Goal: Information Seeking & Learning: Learn about a topic

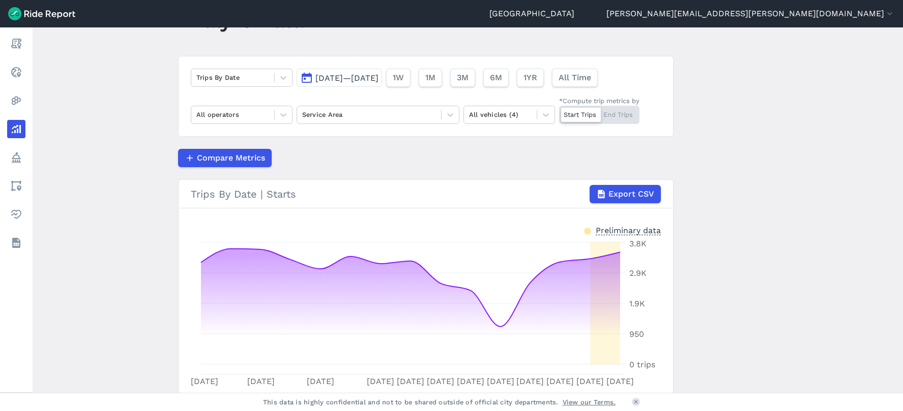
scroll to position [33, 0]
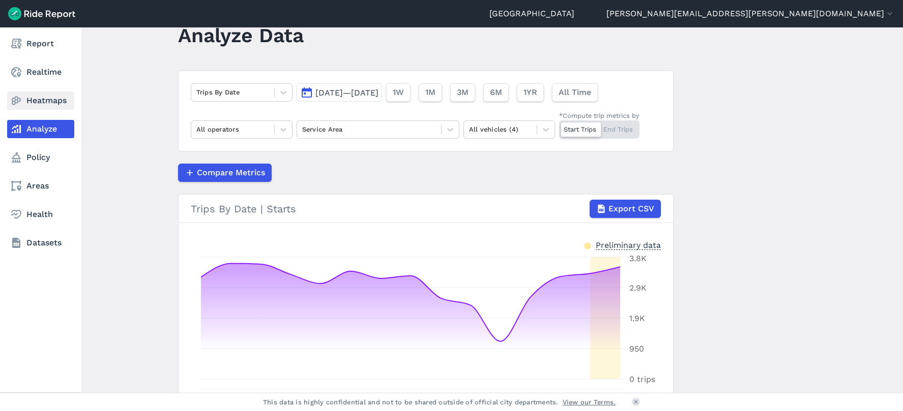
click at [14, 96] on icon at bounding box center [16, 101] width 12 height 12
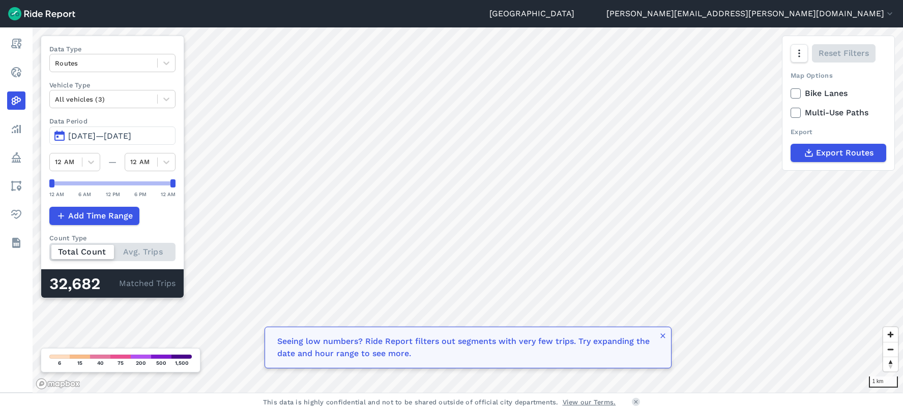
click at [115, 132] on span "[DATE]—[DATE]" at bounding box center [99, 136] width 63 height 10
click at [60, 135] on button "[DATE]—[DATE]" at bounding box center [112, 136] width 126 height 18
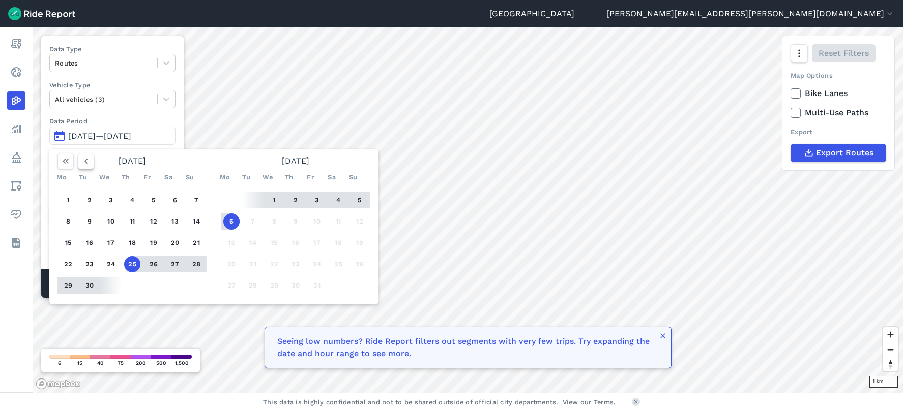
click at [82, 160] on icon "button" at bounding box center [86, 161] width 10 height 10
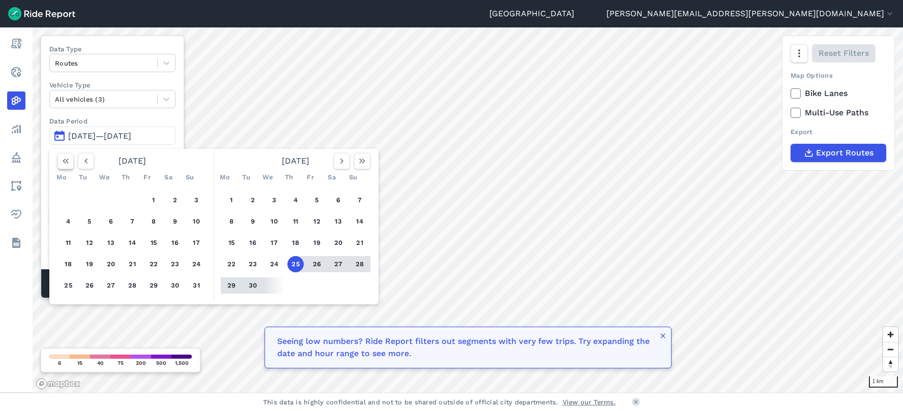
click at [62, 160] on icon "button" at bounding box center [66, 161] width 10 height 10
click at [362, 162] on icon "button" at bounding box center [362, 161] width 10 height 10
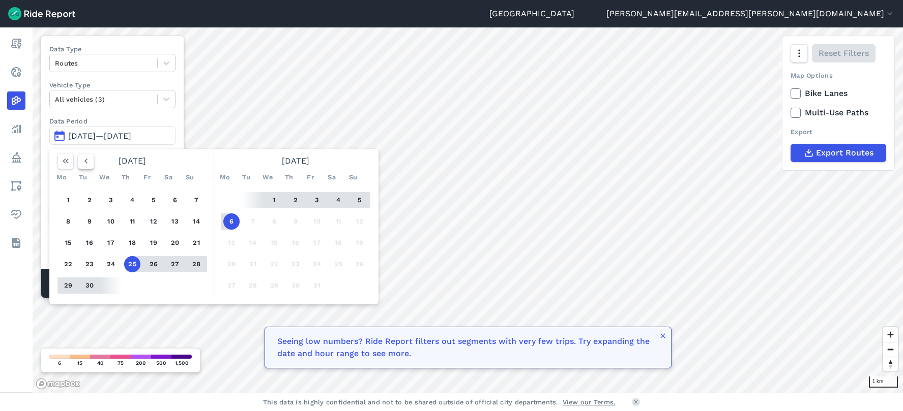
click at [84, 162] on icon "button" at bounding box center [86, 161] width 10 height 10
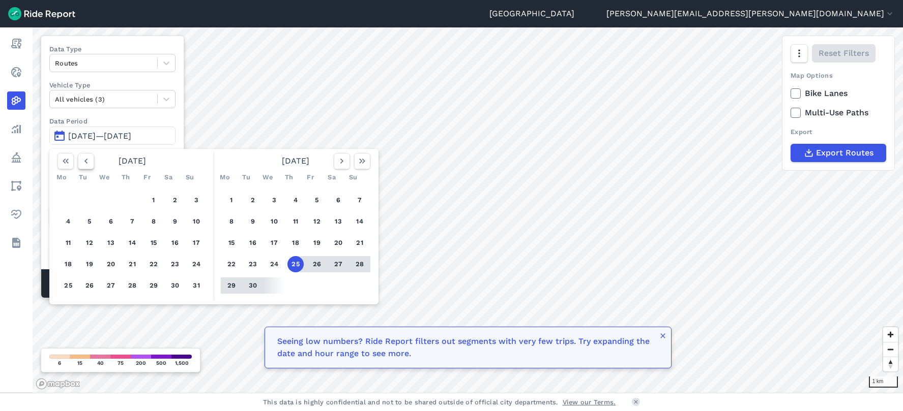
click at [84, 162] on icon "button" at bounding box center [86, 161] width 10 height 10
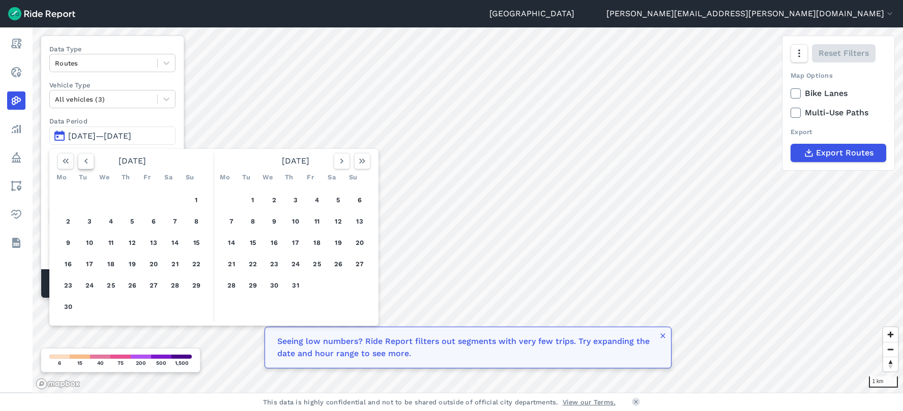
click at [84, 162] on icon "button" at bounding box center [86, 161] width 10 height 10
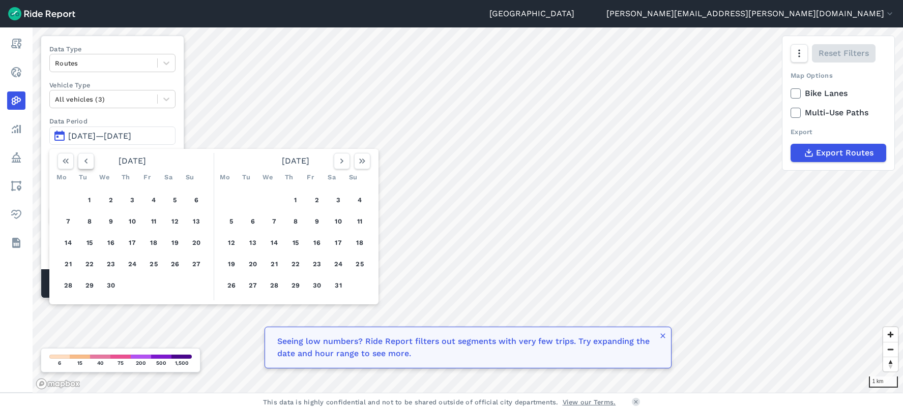
click at [84, 162] on icon "button" at bounding box center [86, 161] width 10 height 10
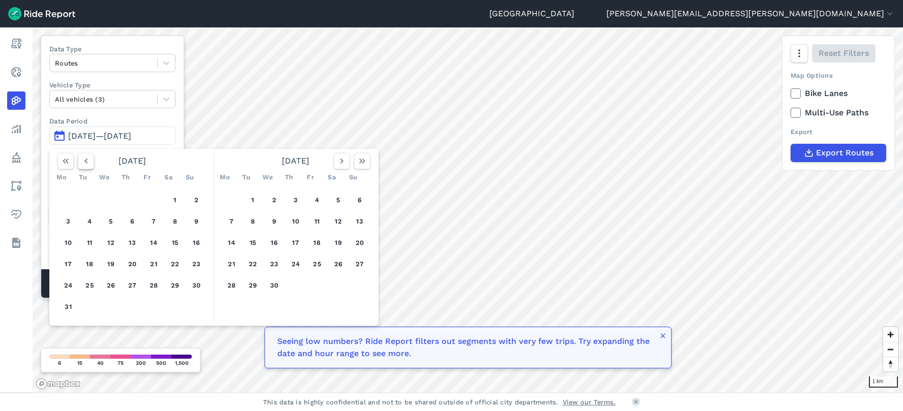
click at [84, 162] on icon "button" at bounding box center [86, 161] width 10 height 10
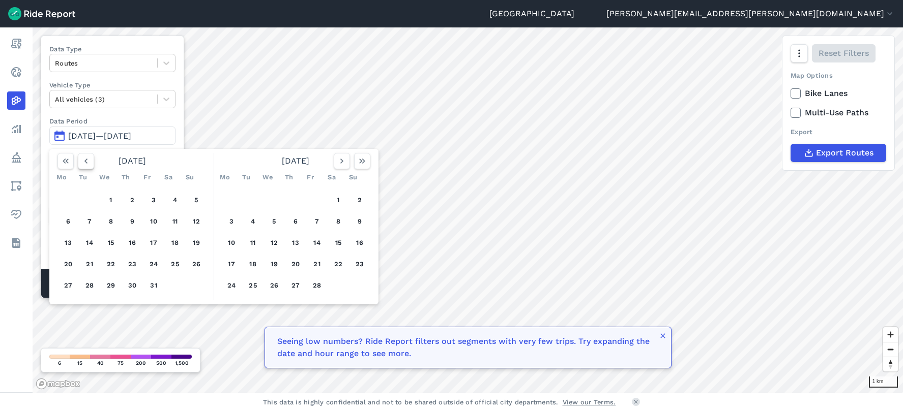
click at [84, 162] on icon "button" at bounding box center [86, 161] width 10 height 10
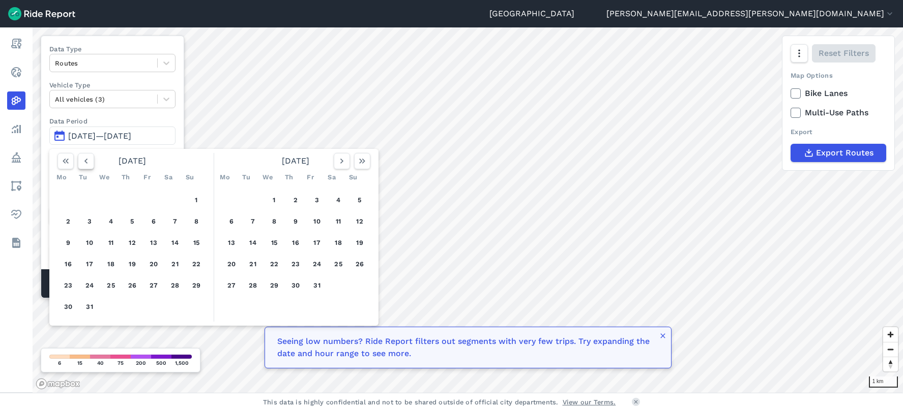
click at [84, 162] on icon "button" at bounding box center [86, 161] width 10 height 10
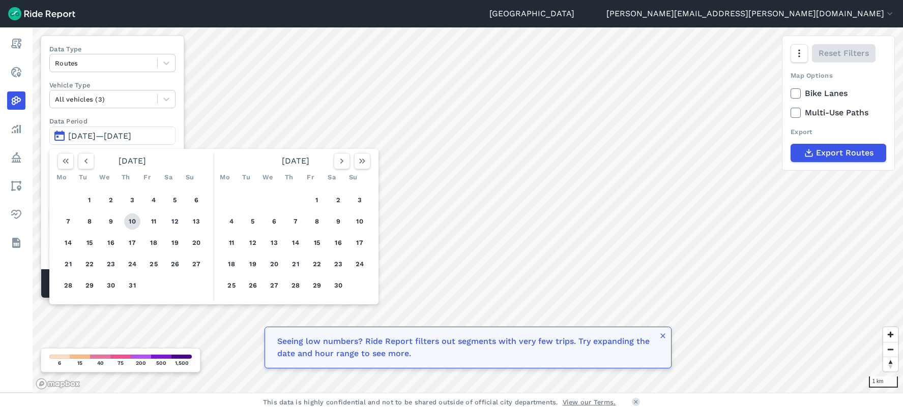
click at [132, 219] on button "10" at bounding box center [132, 222] width 16 height 16
click at [367, 160] on button "button" at bounding box center [362, 161] width 16 height 16
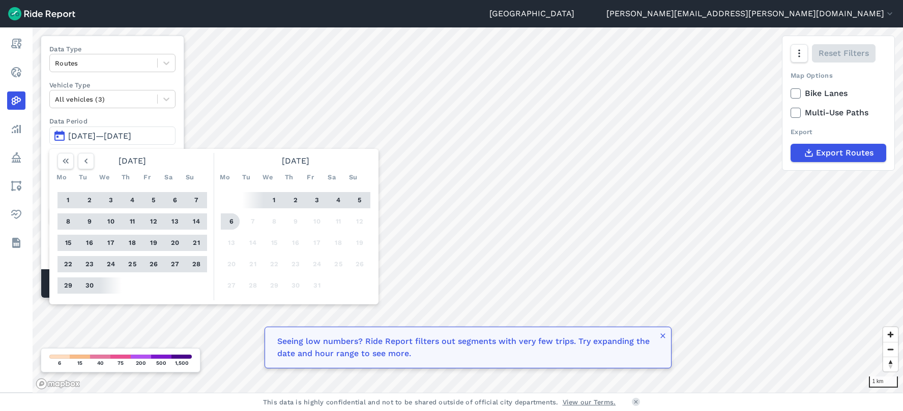
click at [228, 218] on button "6" at bounding box center [231, 222] width 16 height 16
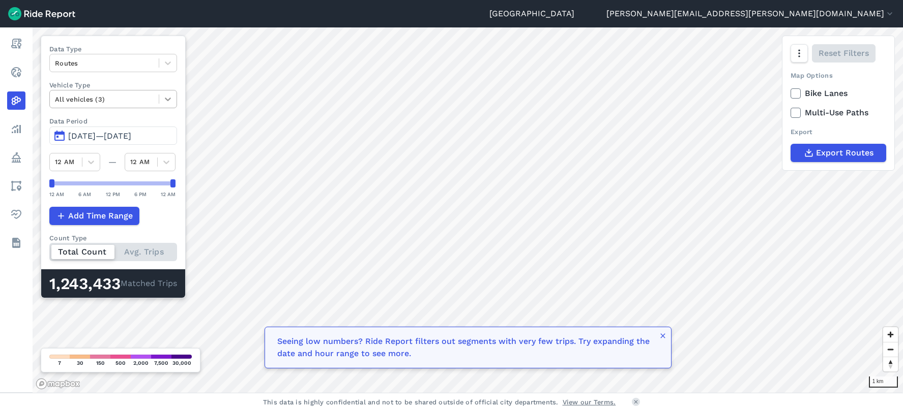
click at [168, 102] on icon at bounding box center [168, 99] width 10 height 10
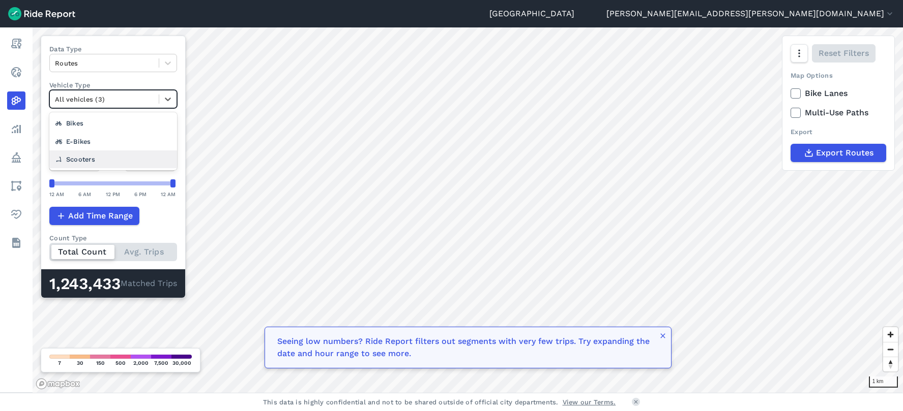
click at [91, 153] on div "Scooters" at bounding box center [113, 160] width 128 height 18
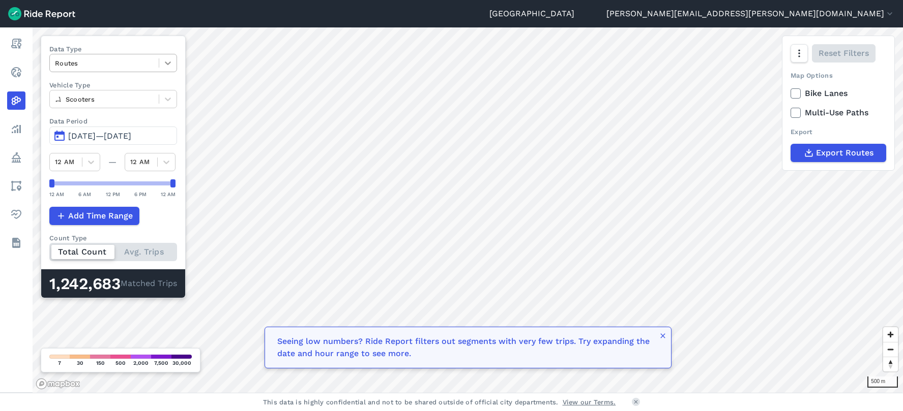
click at [166, 63] on icon at bounding box center [168, 64] width 6 height 4
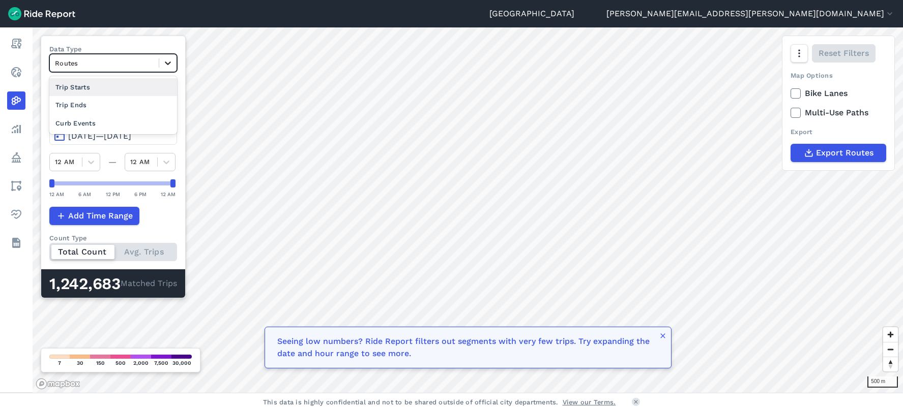
click at [166, 63] on icon at bounding box center [168, 64] width 6 height 4
click at [793, 55] on button "button" at bounding box center [798, 53] width 17 height 18
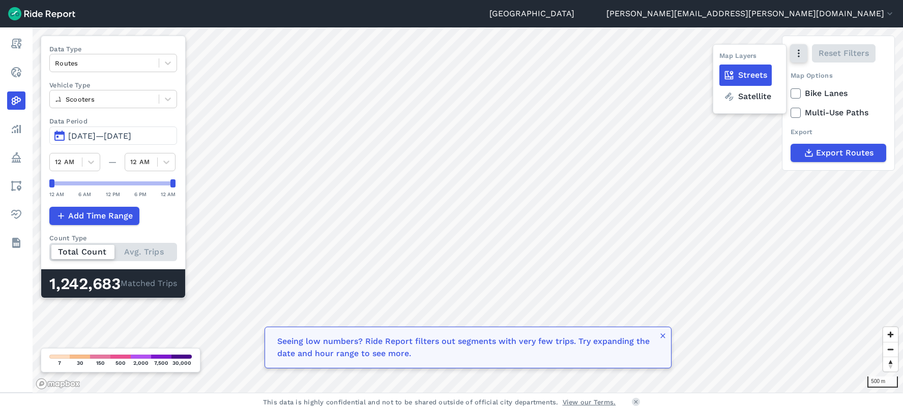
click at [794, 55] on icon "button" at bounding box center [798, 53] width 10 height 10
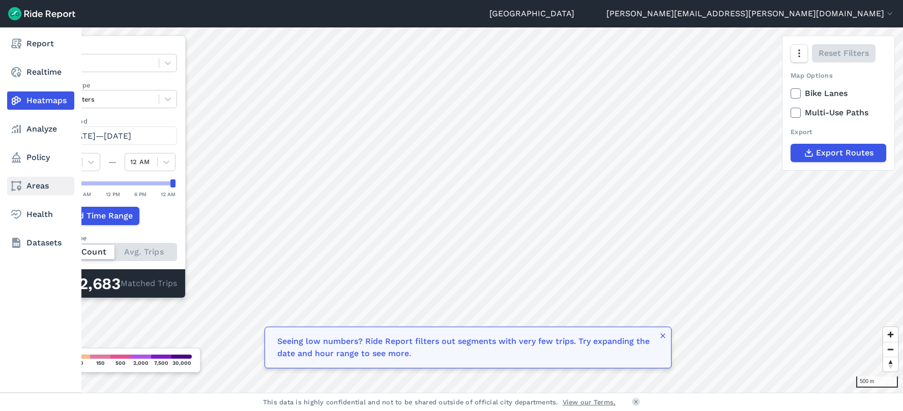
click at [32, 184] on link "Areas" at bounding box center [40, 186] width 67 height 18
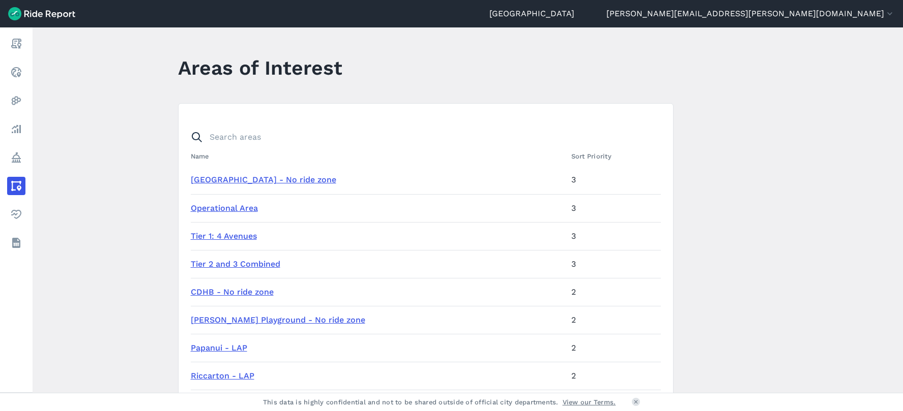
click at [230, 236] on link "Tier 1: 4 Avenues" at bounding box center [224, 236] width 66 height 10
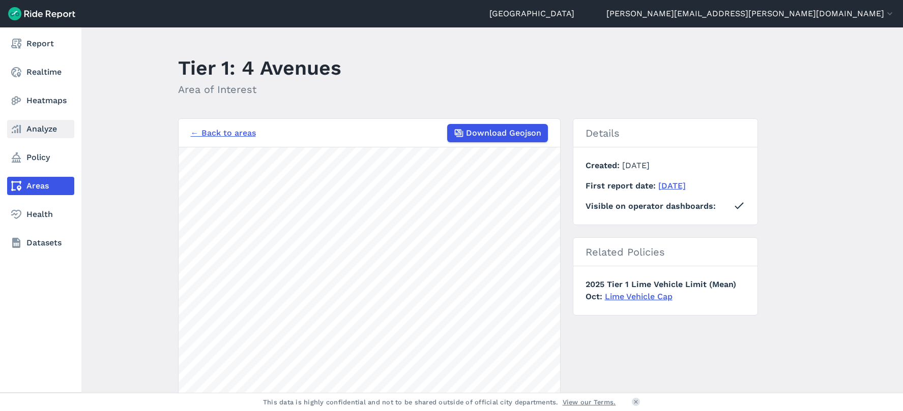
click at [25, 132] on link "Analyze" at bounding box center [40, 129] width 67 height 18
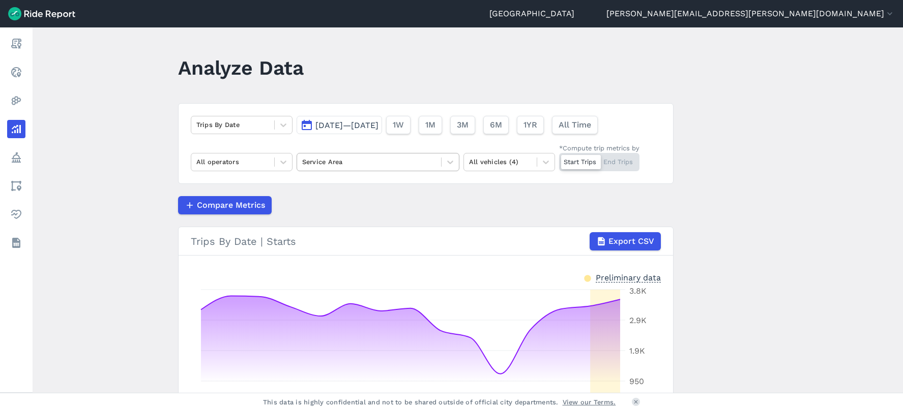
click at [438, 161] on div "Service Area" at bounding box center [369, 162] width 144 height 16
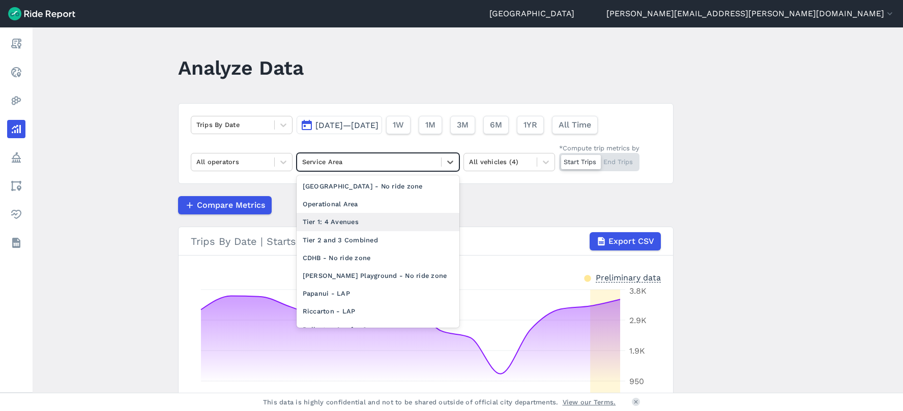
click at [350, 223] on div "Tier 1: 4 Avenues" at bounding box center [378, 222] width 163 height 18
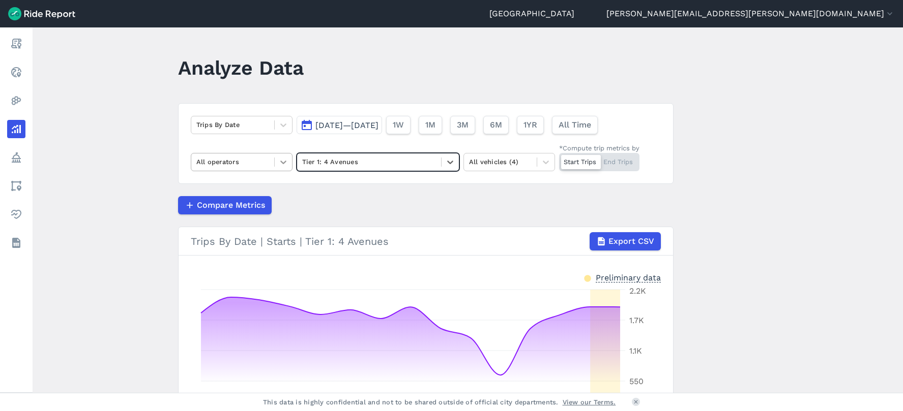
click at [286, 163] on icon at bounding box center [283, 162] width 10 height 10
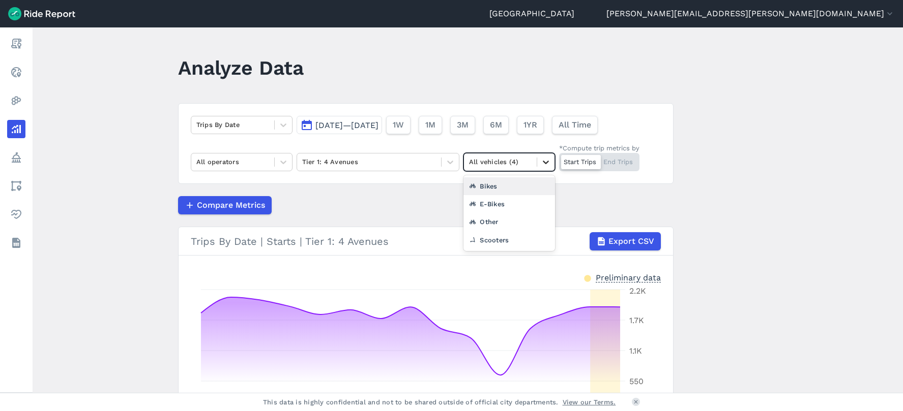
click at [548, 164] on icon at bounding box center [546, 162] width 10 height 10
click at [496, 240] on div "Scooters" at bounding box center [509, 240] width 92 height 18
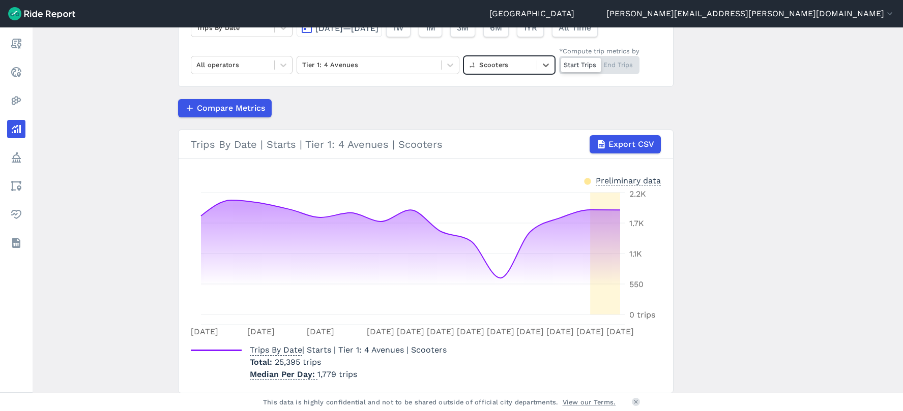
scroll to position [83, 0]
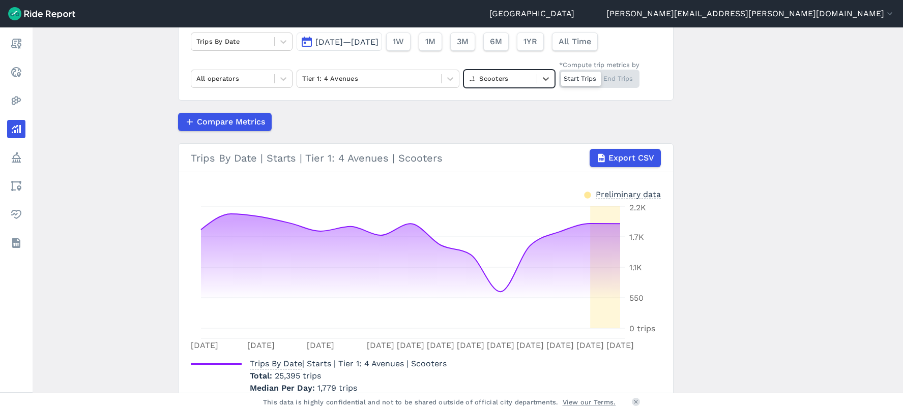
click at [378, 41] on span "[DATE]—[DATE]" at bounding box center [346, 42] width 63 height 10
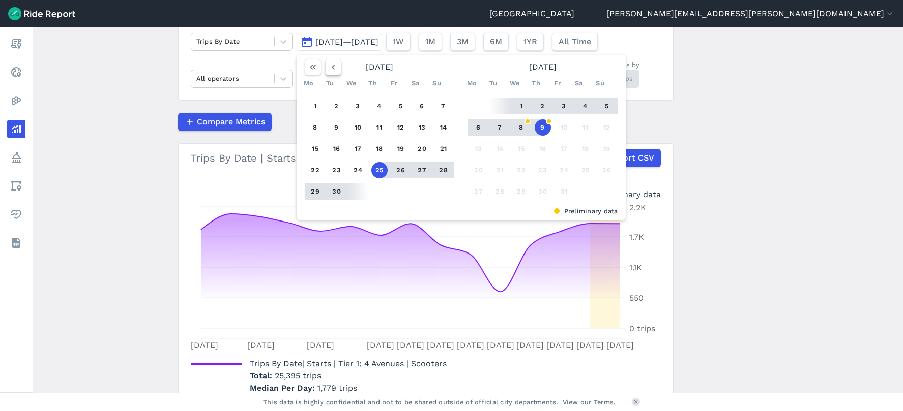
click at [331, 65] on icon "button" at bounding box center [333, 67] width 10 height 10
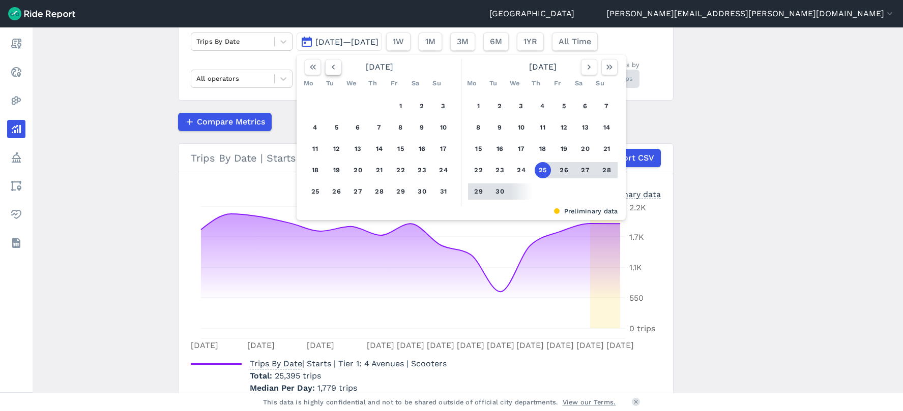
click at [331, 65] on icon "button" at bounding box center [333, 67] width 10 height 10
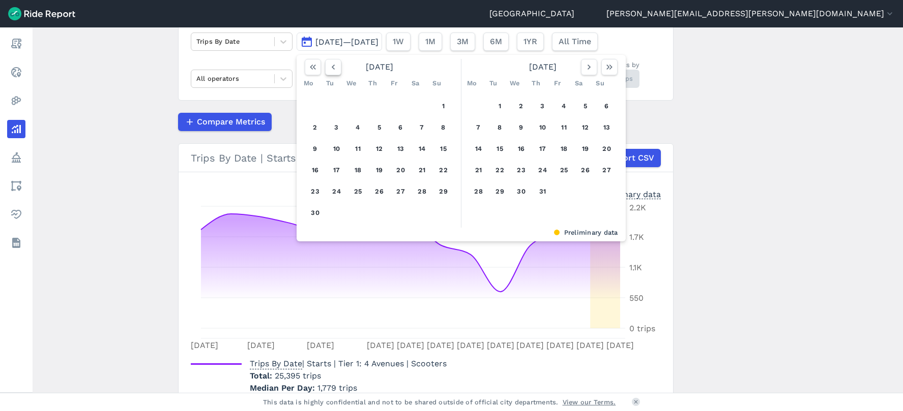
click at [331, 65] on icon "button" at bounding box center [333, 67] width 10 height 10
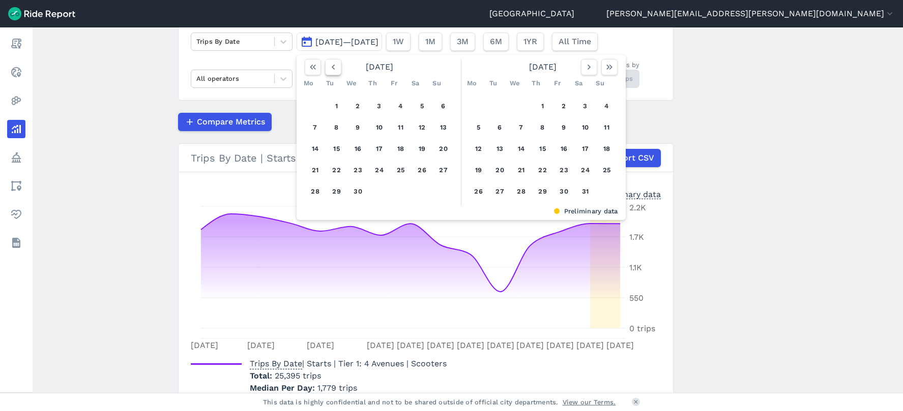
click at [331, 65] on icon "button" at bounding box center [333, 67] width 10 height 10
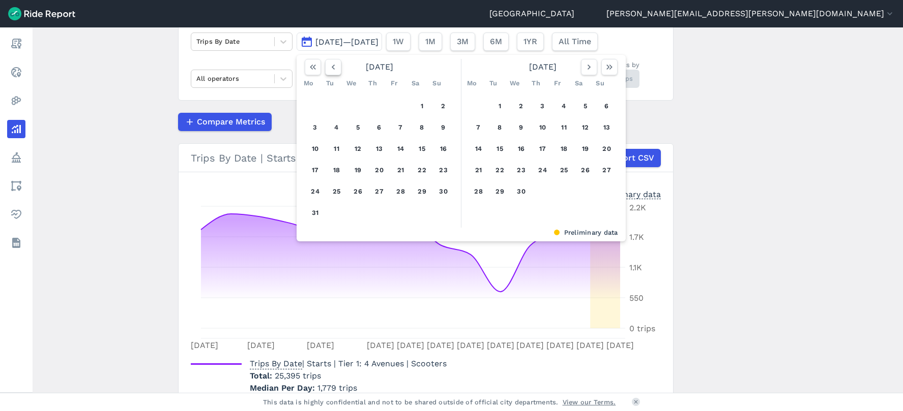
click at [331, 65] on icon "button" at bounding box center [333, 67] width 10 height 10
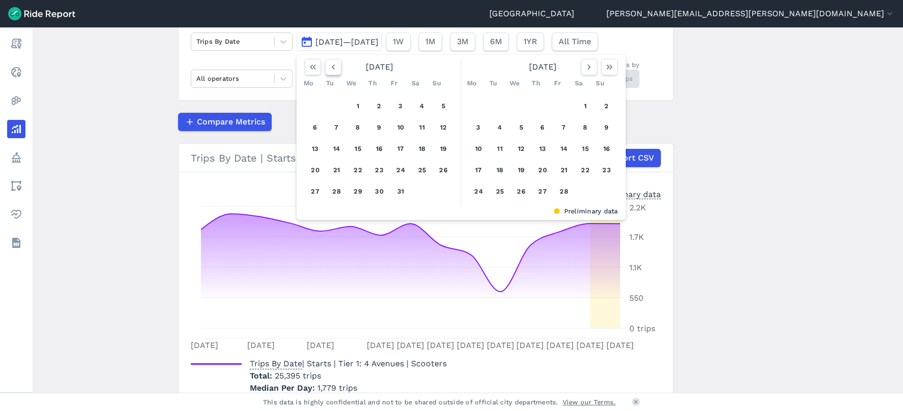
click at [331, 65] on icon "button" at bounding box center [333, 67] width 10 height 10
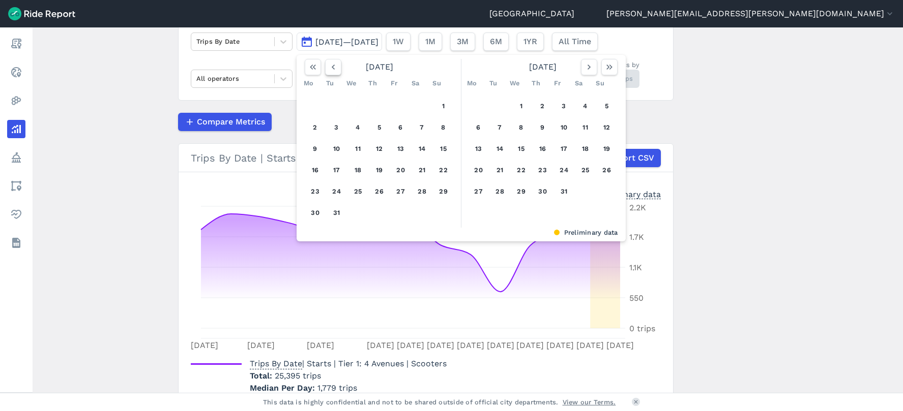
click at [331, 65] on icon "button" at bounding box center [333, 67] width 10 height 10
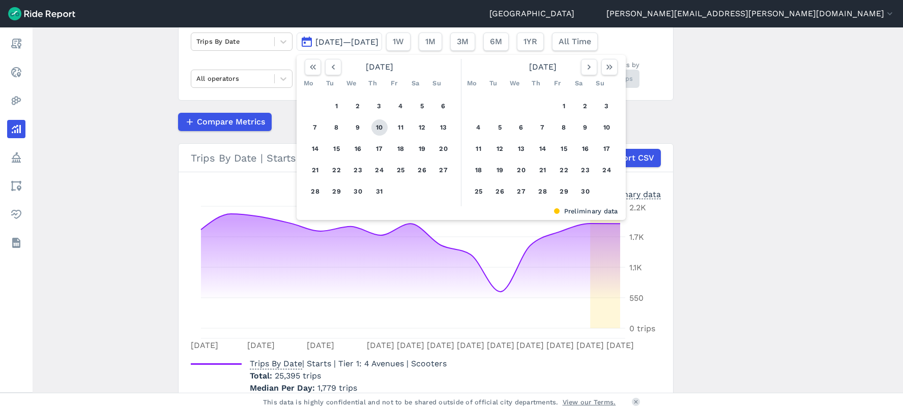
click at [376, 123] on button "10" at bounding box center [379, 128] width 16 height 16
click at [605, 66] on icon "button" at bounding box center [609, 67] width 10 height 10
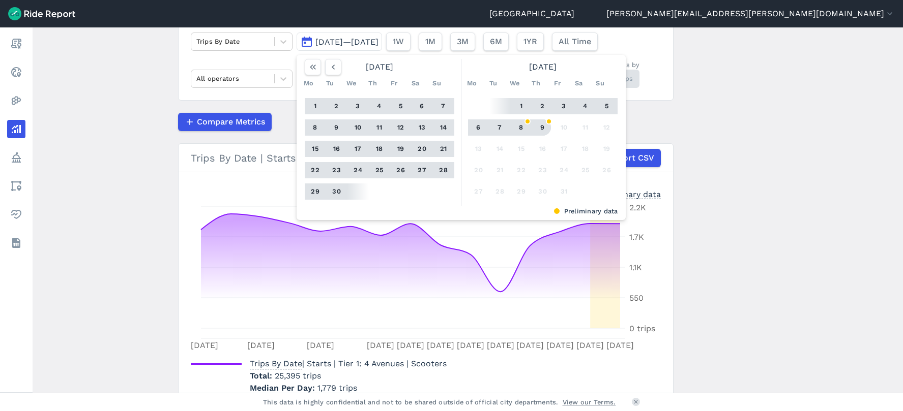
click at [540, 126] on button "9" at bounding box center [543, 128] width 16 height 16
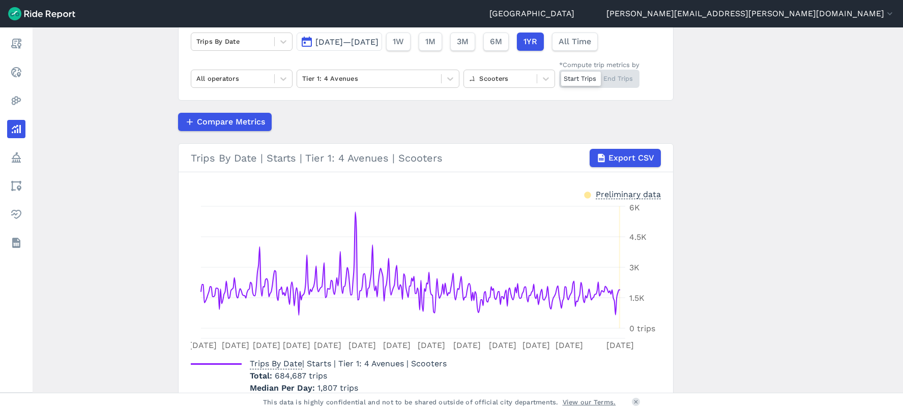
scroll to position [134, 0]
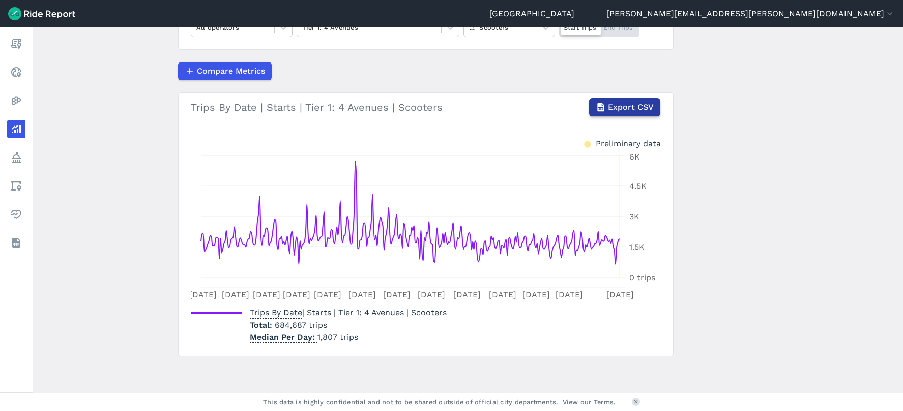
click at [638, 107] on span "Export CSV" at bounding box center [631, 107] width 46 height 12
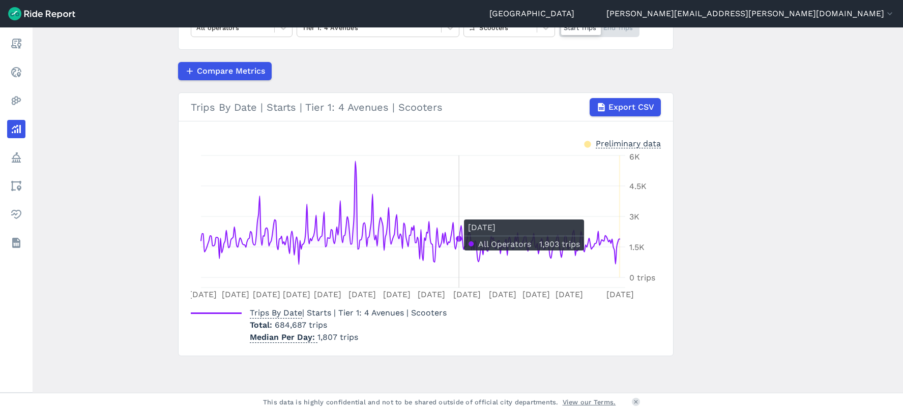
scroll to position [0, 0]
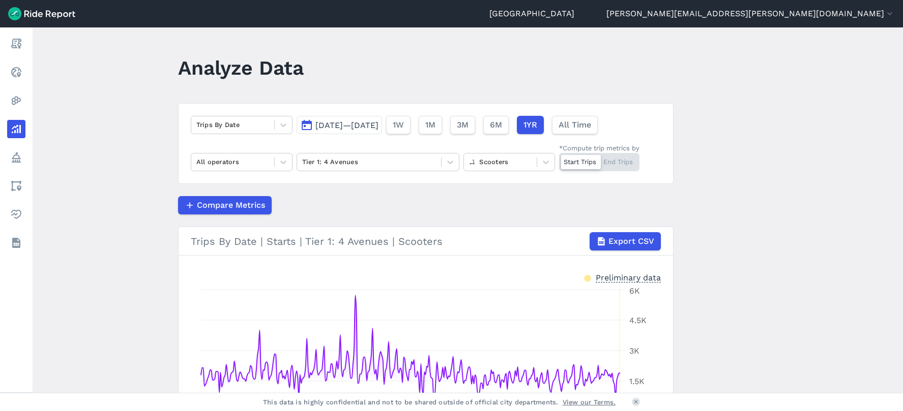
click at [376, 120] on button "[DATE]—[DATE]" at bounding box center [339, 125] width 85 height 18
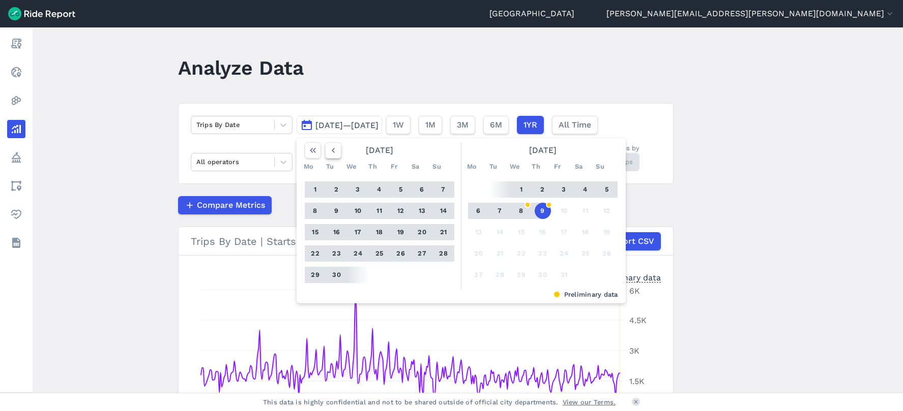
click at [330, 150] on icon "button" at bounding box center [333, 150] width 10 height 10
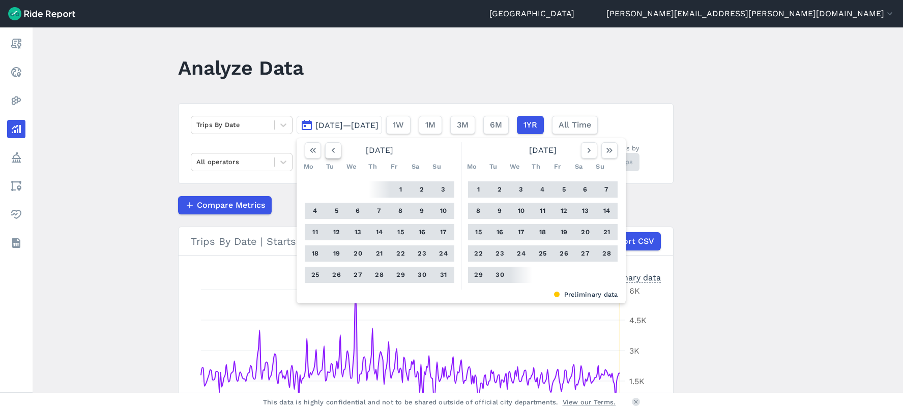
click at [330, 150] on icon "button" at bounding box center [333, 150] width 10 height 10
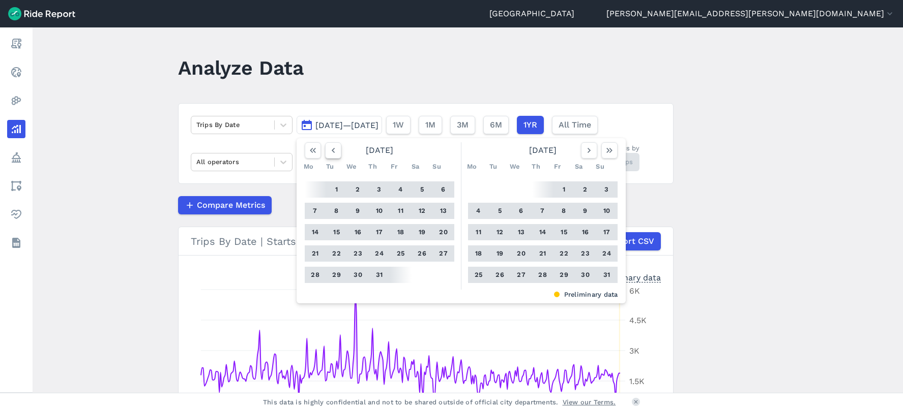
click at [330, 150] on icon "button" at bounding box center [333, 150] width 10 height 10
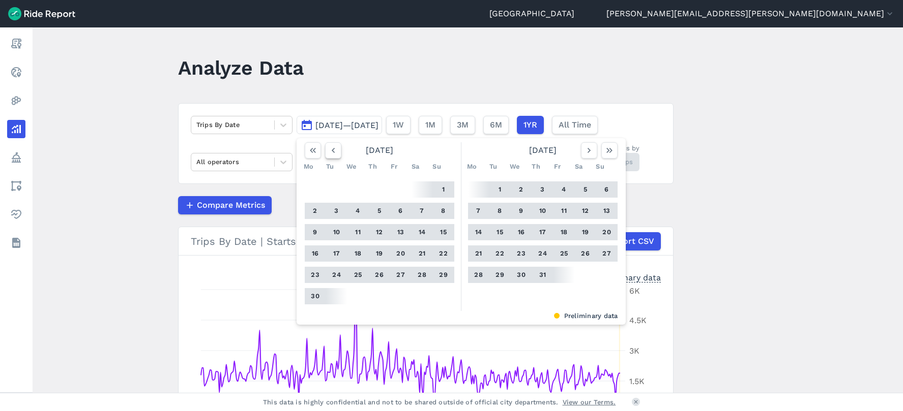
click at [330, 150] on icon "button" at bounding box center [333, 150] width 10 height 10
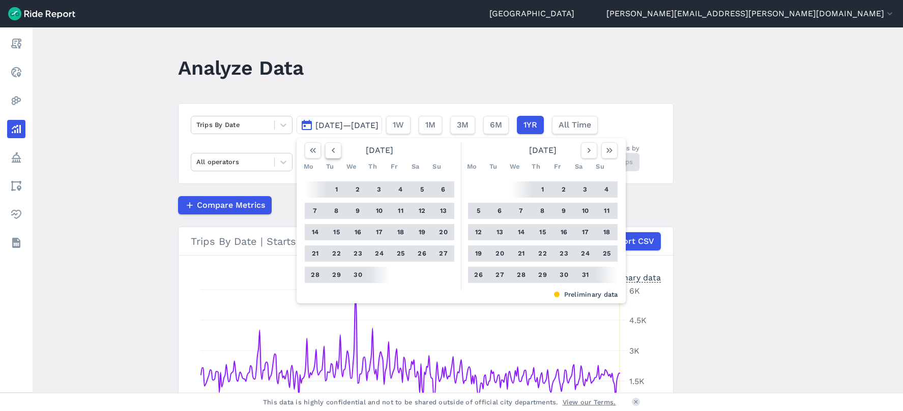
click at [330, 150] on icon "button" at bounding box center [333, 150] width 10 height 10
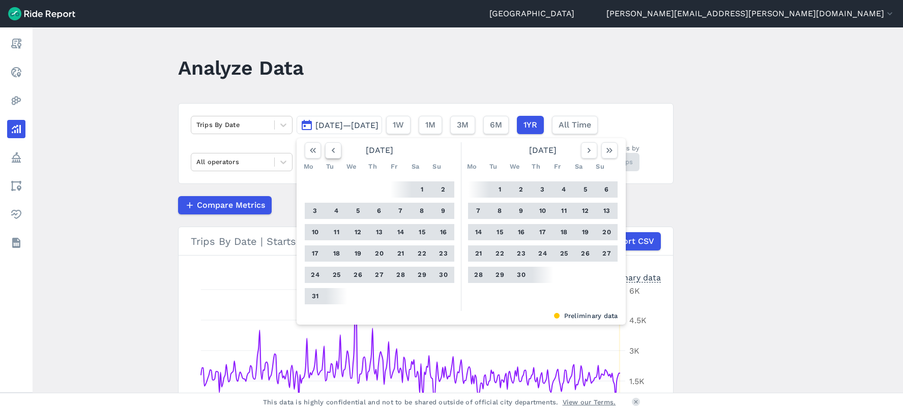
click at [330, 150] on icon "button" at bounding box center [333, 150] width 10 height 10
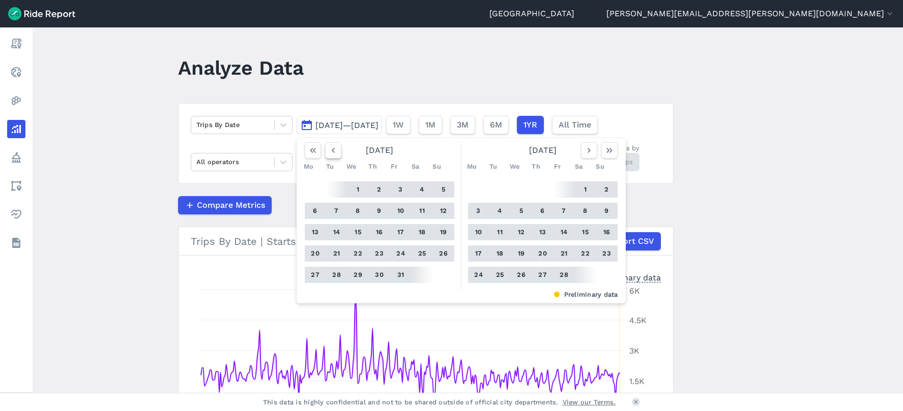
click at [330, 150] on icon "button" at bounding box center [333, 150] width 10 height 10
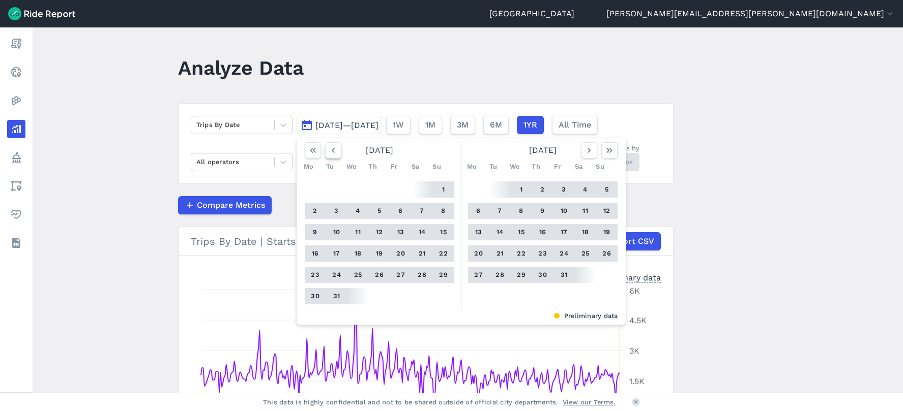
click at [330, 150] on icon "button" at bounding box center [333, 150] width 10 height 10
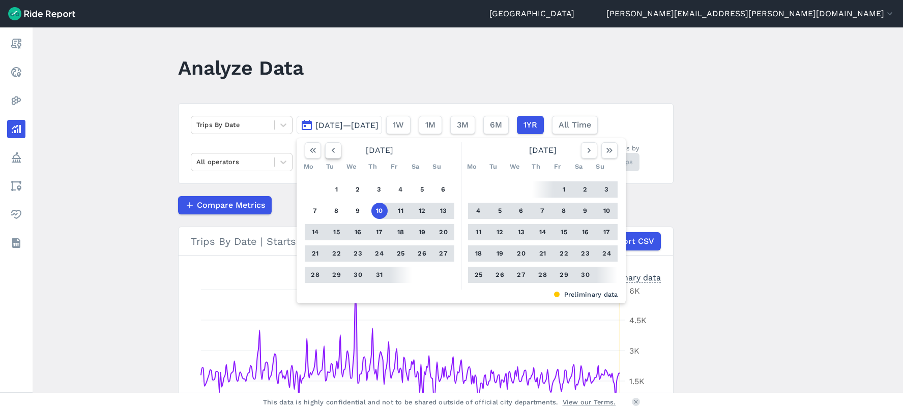
click at [330, 150] on icon "button" at bounding box center [333, 150] width 10 height 10
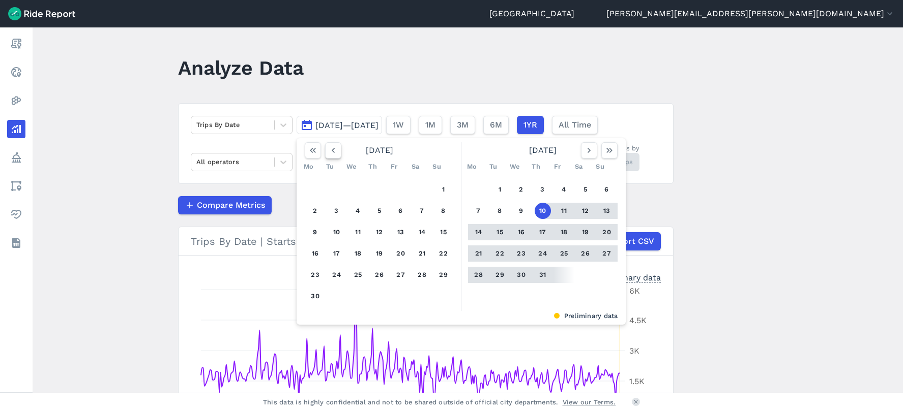
click at [330, 150] on icon "button" at bounding box center [333, 150] width 10 height 10
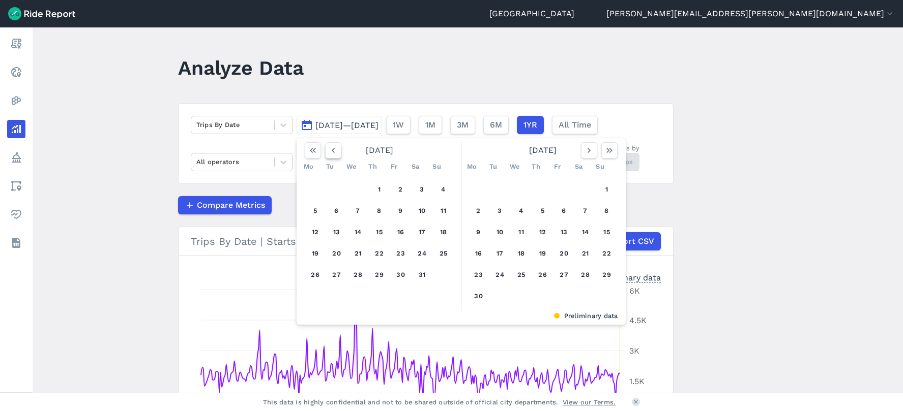
click at [330, 150] on icon "button" at bounding box center [333, 150] width 10 height 10
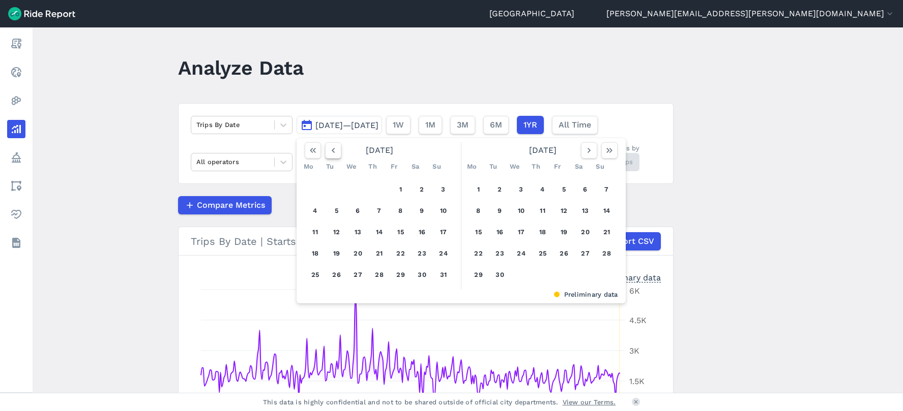
click at [330, 150] on icon "button" at bounding box center [333, 150] width 10 height 10
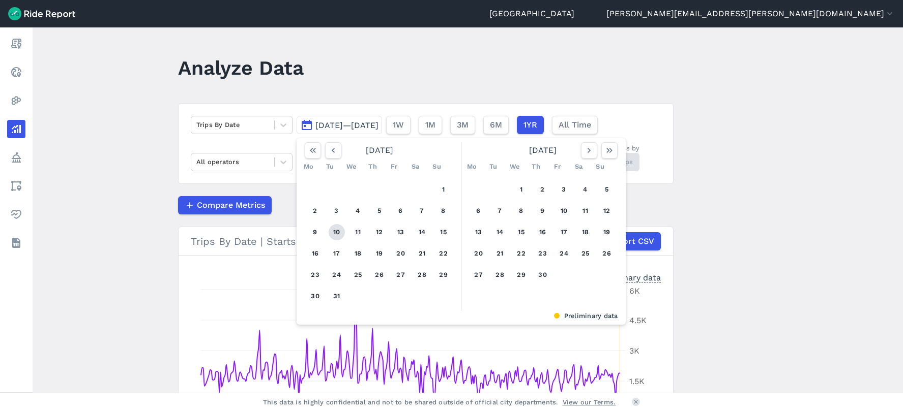
click at [333, 229] on button "10" at bounding box center [337, 232] width 16 height 16
click at [586, 148] on icon "button" at bounding box center [589, 150] width 10 height 10
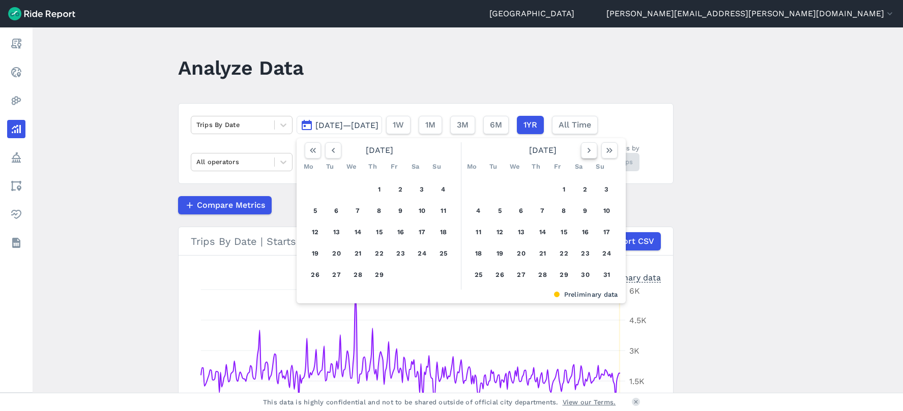
click at [586, 148] on icon "button" at bounding box center [589, 150] width 10 height 10
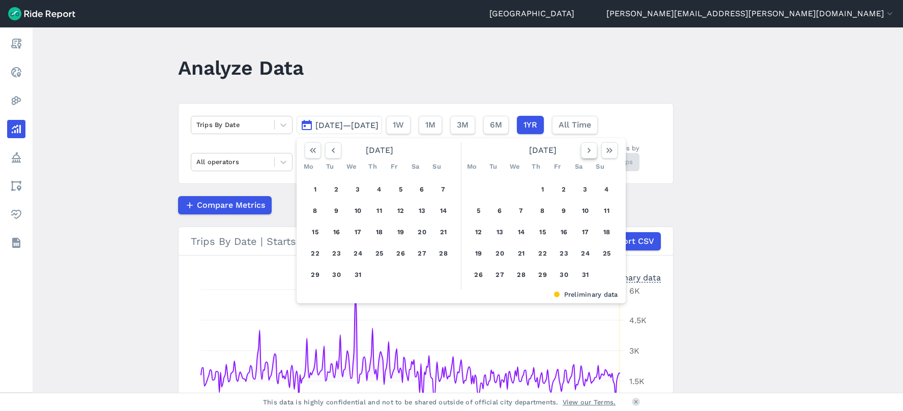
click at [586, 148] on icon "button" at bounding box center [589, 150] width 10 height 10
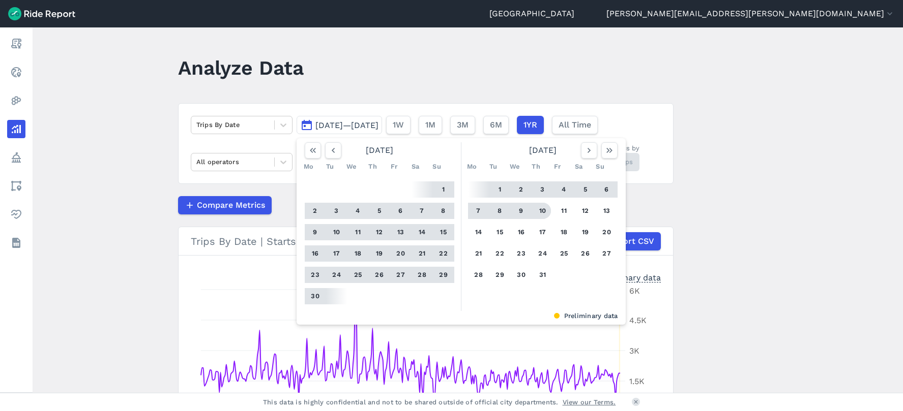
click at [543, 209] on button "10" at bounding box center [543, 211] width 16 height 16
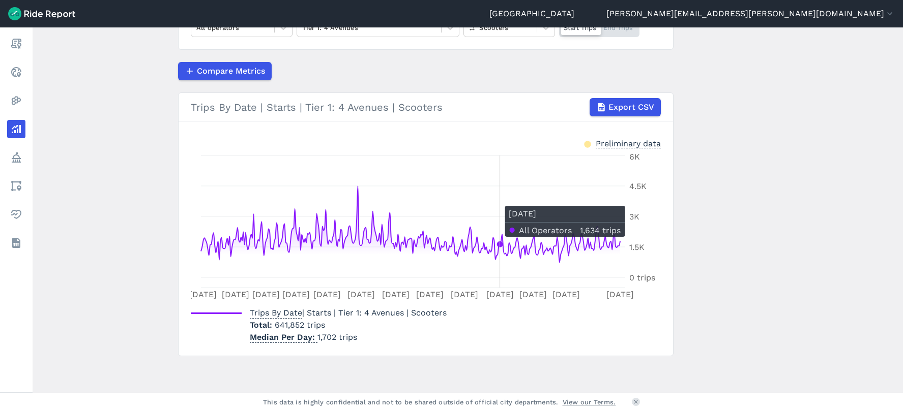
scroll to position [33, 0]
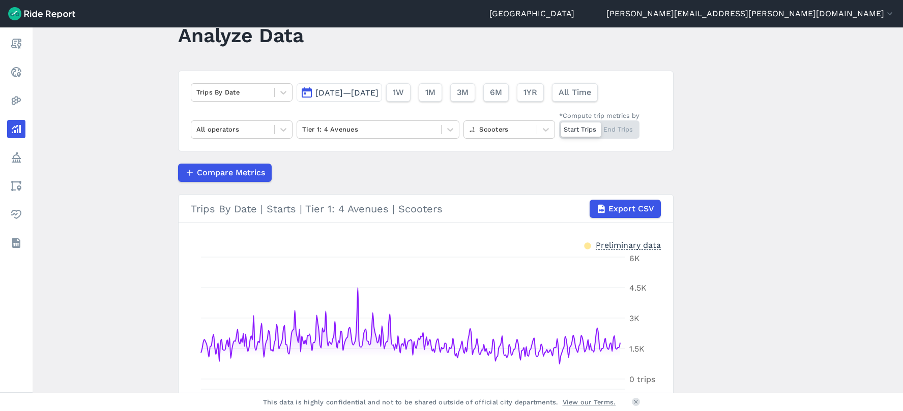
click at [349, 87] on button "[DATE]—[DATE]" at bounding box center [339, 92] width 85 height 18
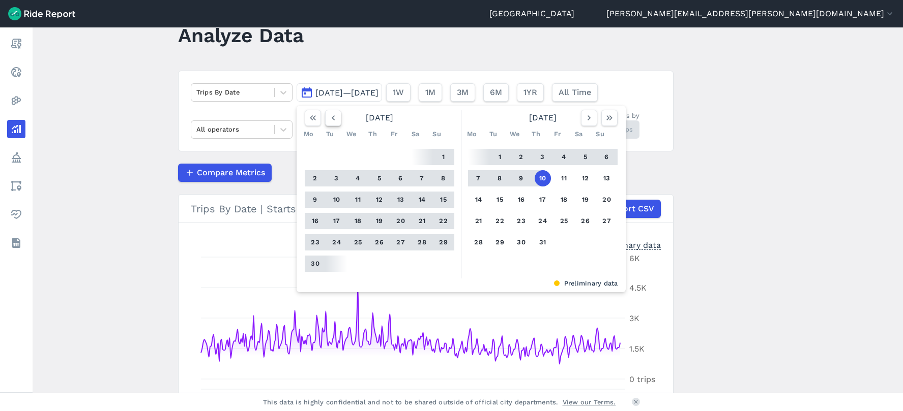
click at [332, 120] on use "button" at bounding box center [332, 117] width 3 height 5
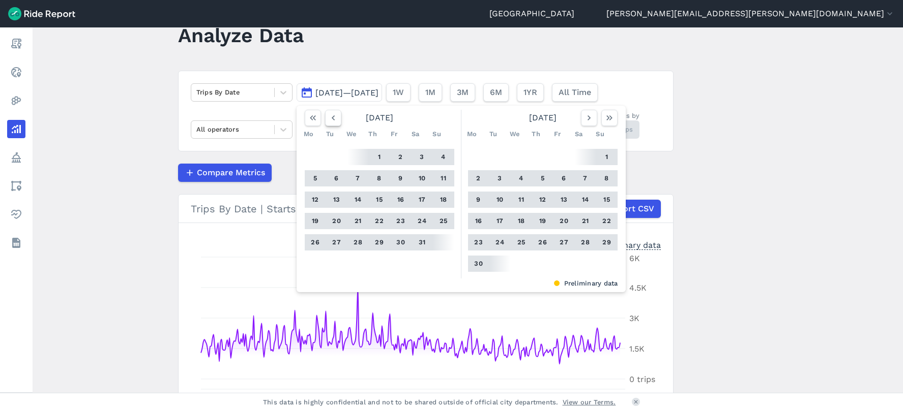
click at [332, 120] on use "button" at bounding box center [332, 117] width 3 height 5
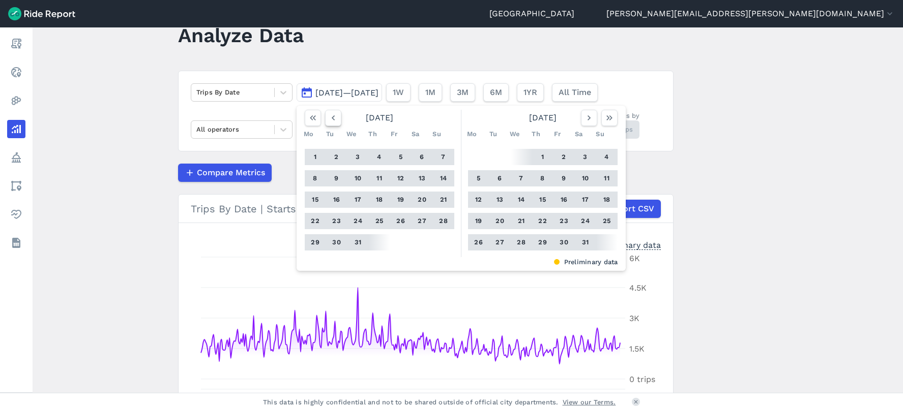
click at [332, 120] on use "button" at bounding box center [332, 117] width 3 height 5
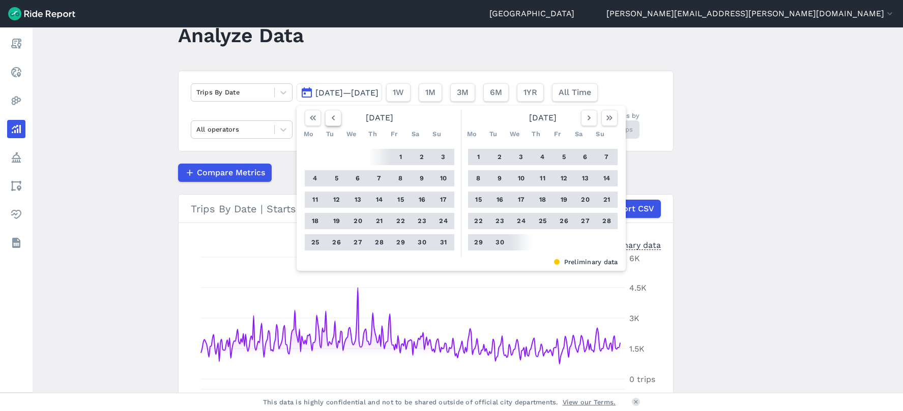
click at [332, 120] on use "button" at bounding box center [332, 117] width 3 height 5
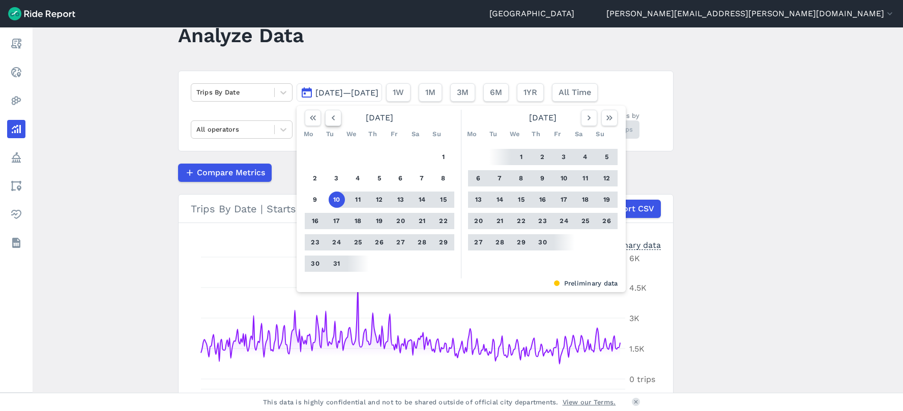
click at [332, 120] on use "button" at bounding box center [332, 117] width 3 height 5
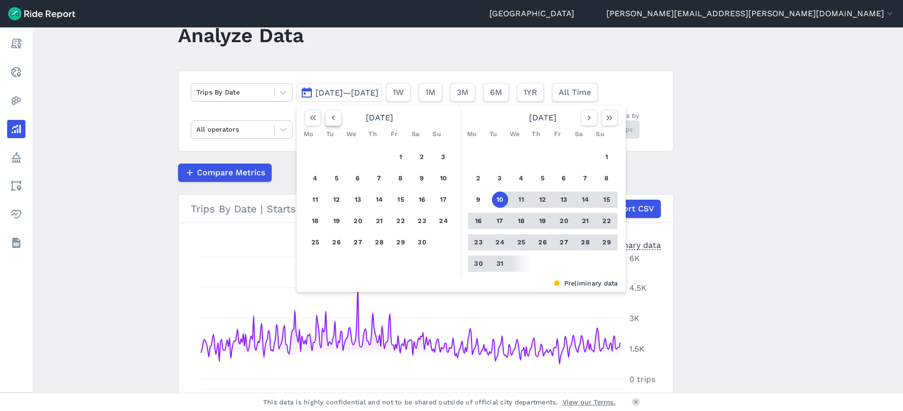
click at [332, 120] on use "button" at bounding box center [332, 117] width 3 height 5
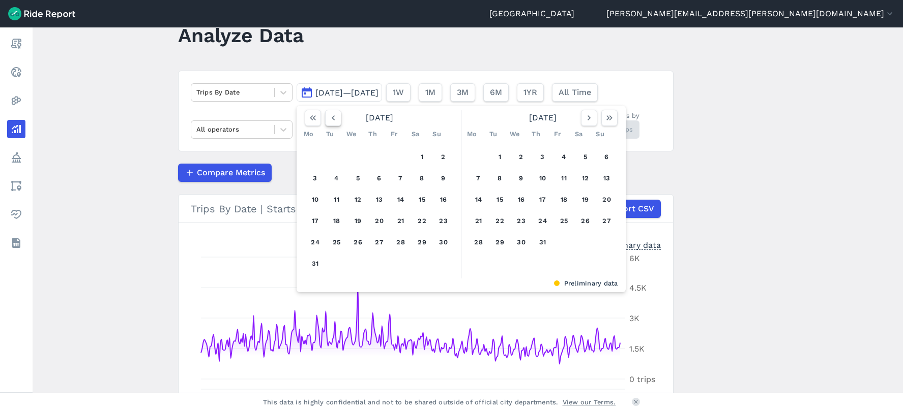
click at [332, 120] on use "button" at bounding box center [332, 117] width 3 height 5
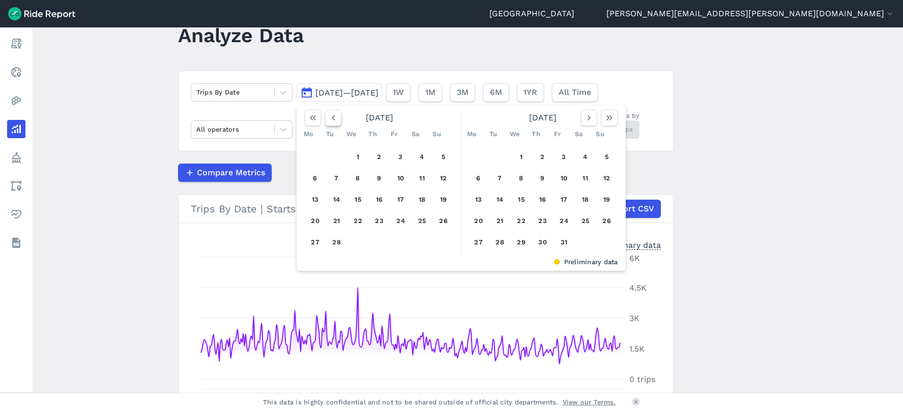
click at [332, 120] on use "button" at bounding box center [332, 117] width 3 height 5
click at [319, 197] on button "10" at bounding box center [315, 200] width 16 height 16
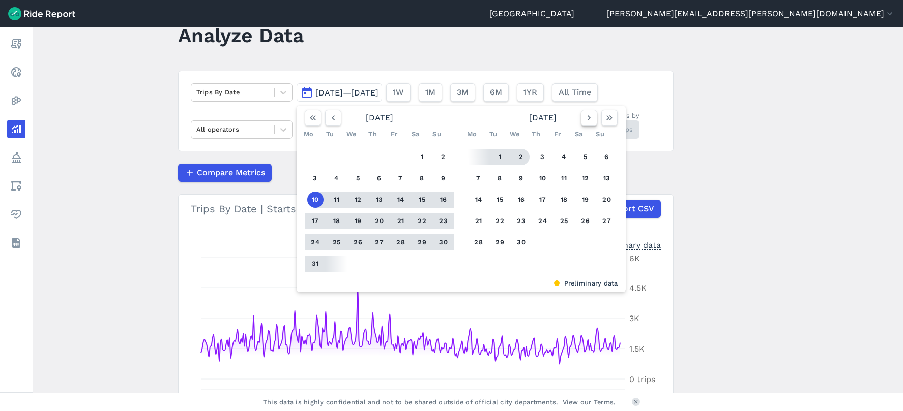
click at [584, 116] on icon "button" at bounding box center [589, 118] width 10 height 10
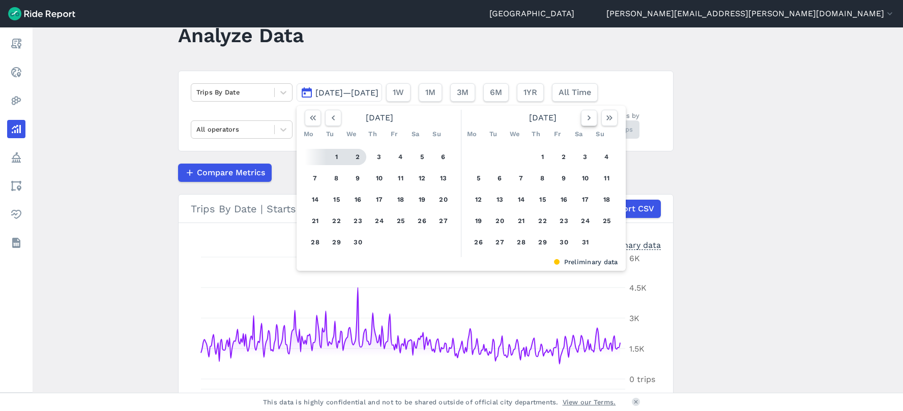
click at [584, 116] on icon "button" at bounding box center [589, 118] width 10 height 10
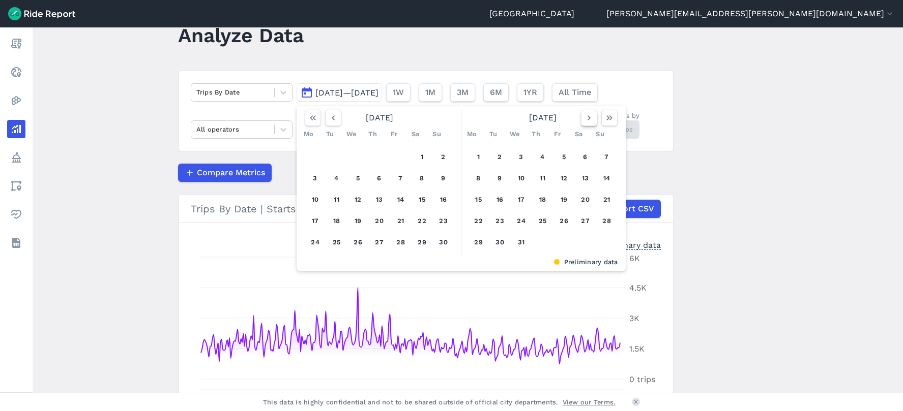
click at [584, 116] on icon "button" at bounding box center [589, 118] width 10 height 10
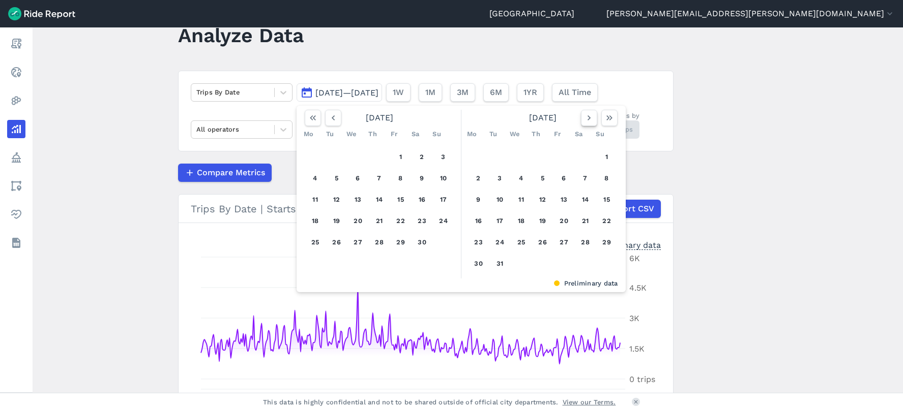
click at [584, 116] on icon "button" at bounding box center [589, 118] width 10 height 10
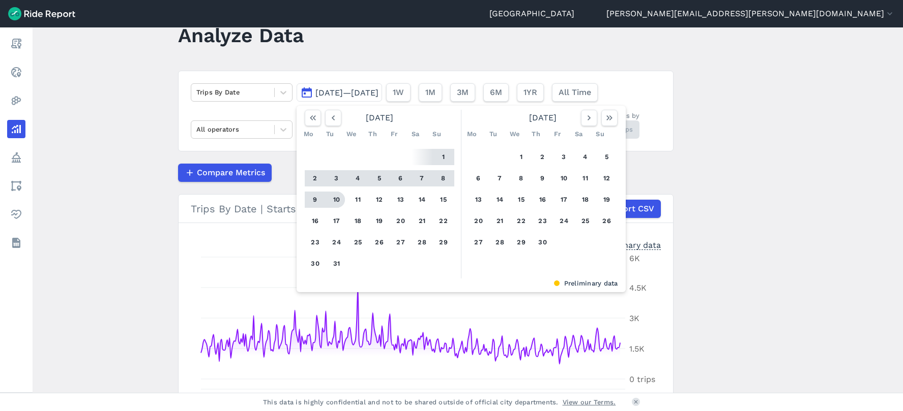
click at [338, 196] on button "10" at bounding box center [337, 200] width 16 height 16
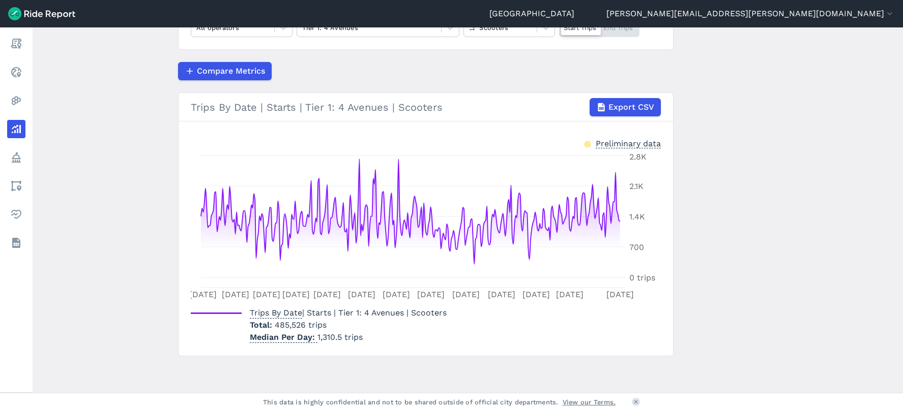
scroll to position [33, 0]
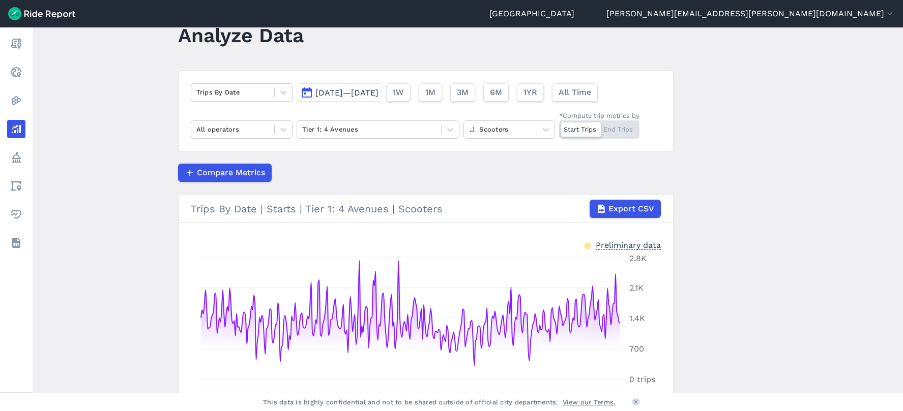
click at [378, 88] on span "[DATE]—[DATE]" at bounding box center [346, 93] width 63 height 10
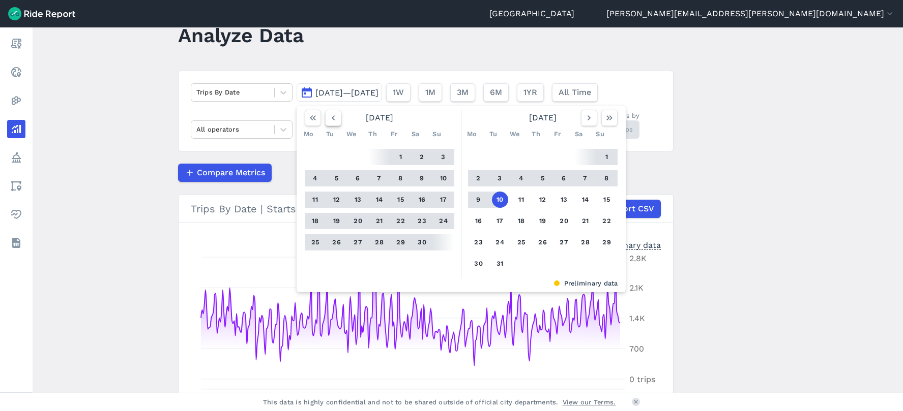
click at [331, 116] on icon "button" at bounding box center [333, 118] width 10 height 10
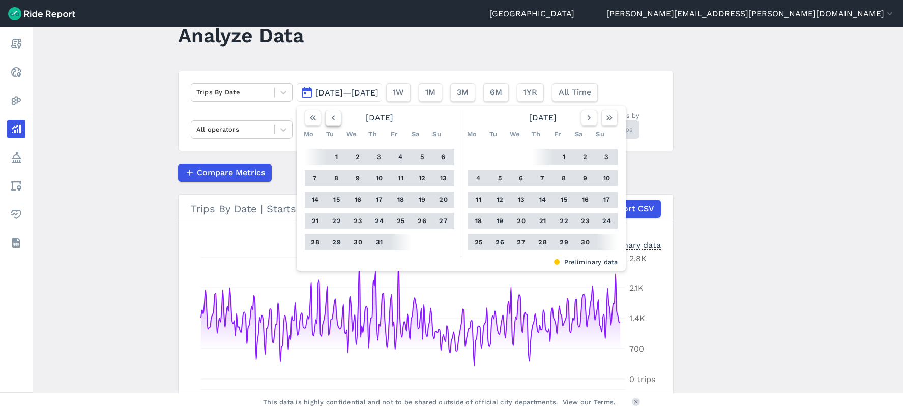
click at [331, 116] on icon "button" at bounding box center [333, 118] width 10 height 10
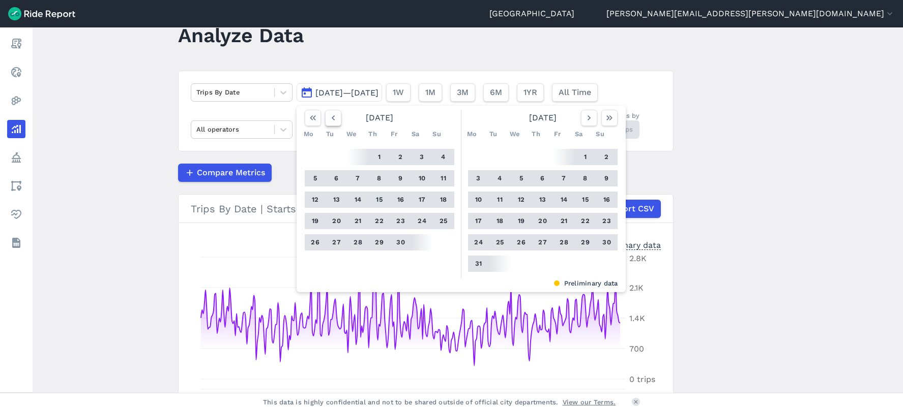
click at [331, 116] on icon "button" at bounding box center [333, 118] width 10 height 10
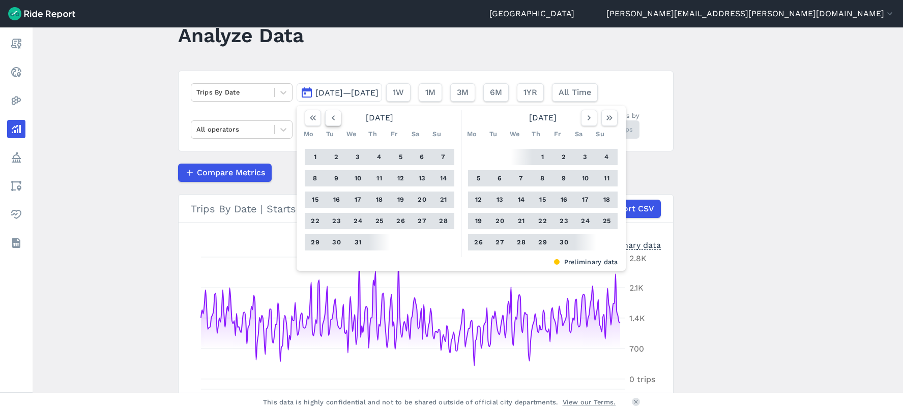
click at [331, 116] on icon "button" at bounding box center [333, 118] width 10 height 10
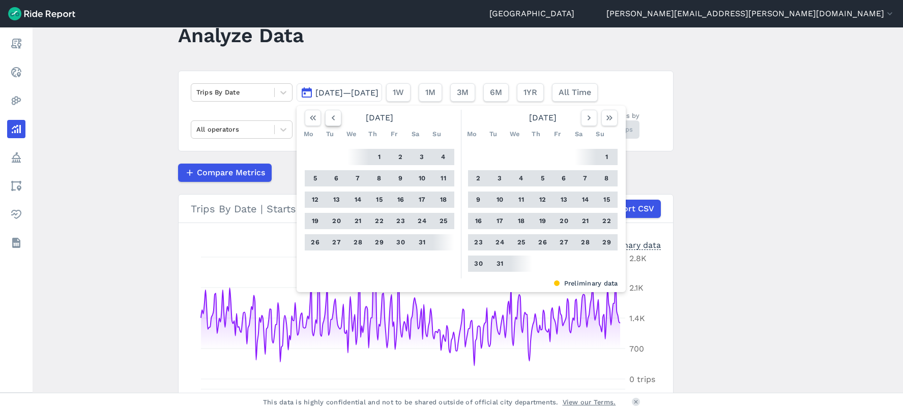
click at [331, 116] on icon "button" at bounding box center [333, 118] width 10 height 10
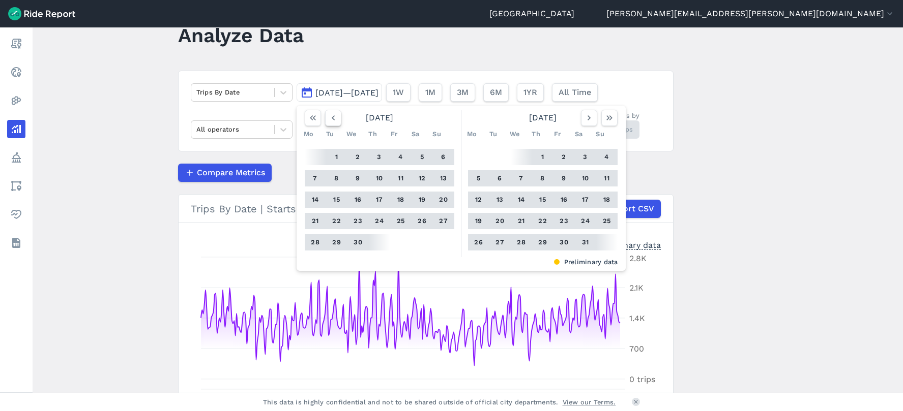
click at [331, 116] on icon "button" at bounding box center [333, 118] width 10 height 10
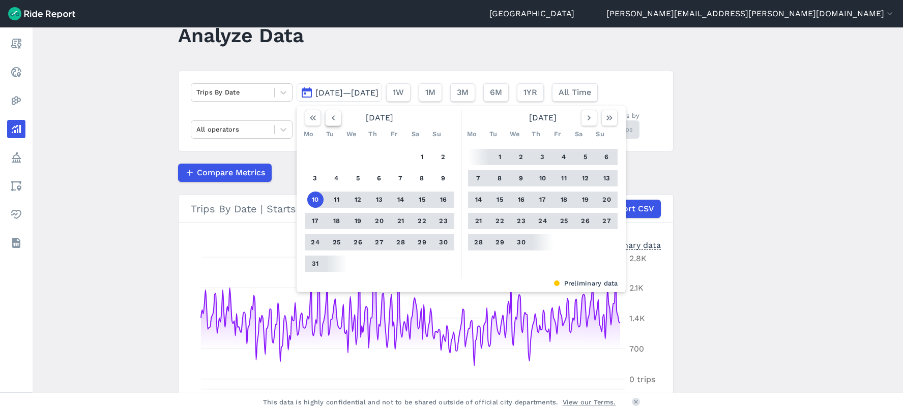
click at [331, 116] on icon "button" at bounding box center [333, 118] width 10 height 10
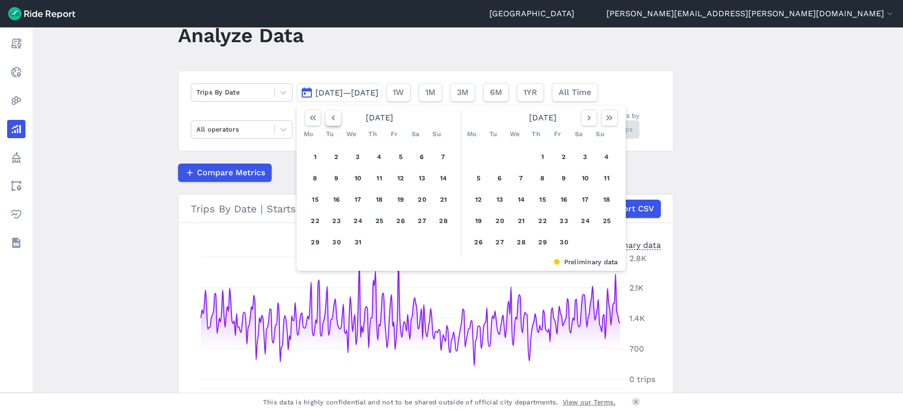
click at [331, 116] on icon "button" at bounding box center [333, 118] width 10 height 10
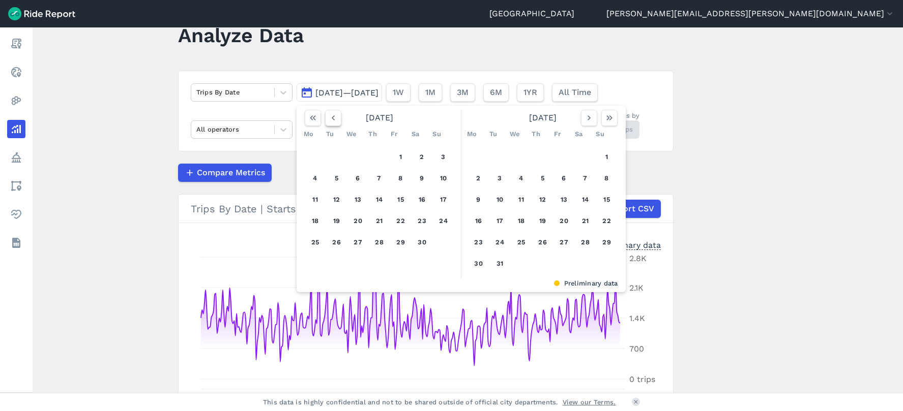
click at [331, 116] on icon "button" at bounding box center [333, 118] width 10 height 10
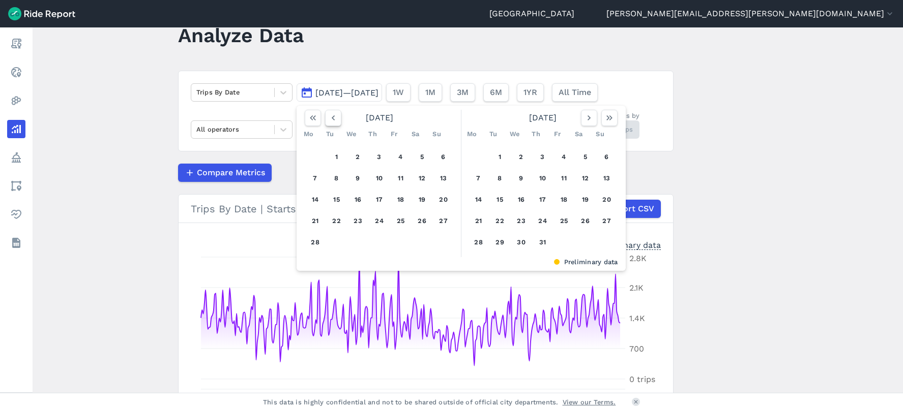
click at [331, 116] on icon "button" at bounding box center [333, 118] width 10 height 10
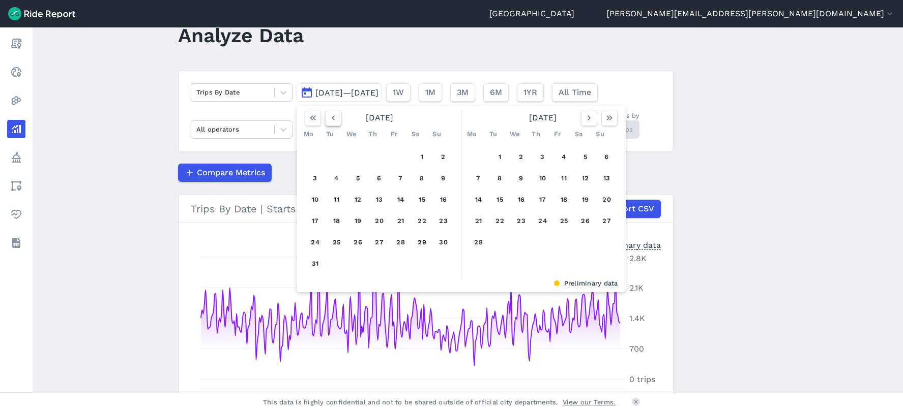
click at [331, 116] on icon "button" at bounding box center [333, 118] width 10 height 10
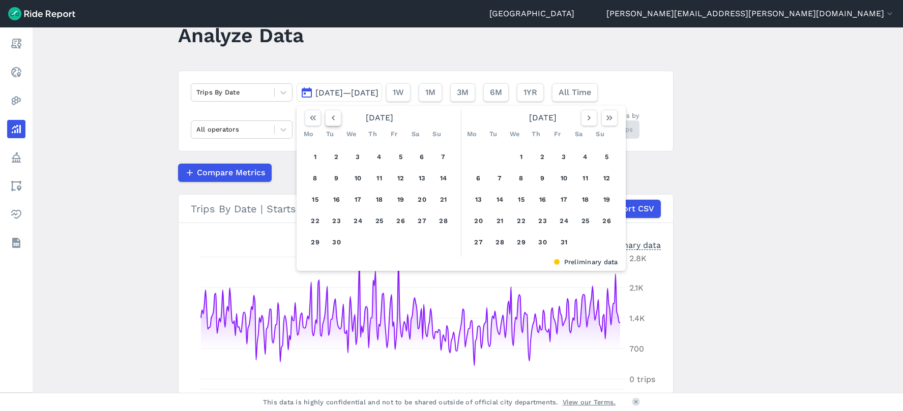
click at [331, 116] on icon "button" at bounding box center [333, 118] width 10 height 10
click at [439, 177] on button "10" at bounding box center [443, 178] width 16 height 16
click at [589, 118] on icon "button" at bounding box center [589, 118] width 10 height 10
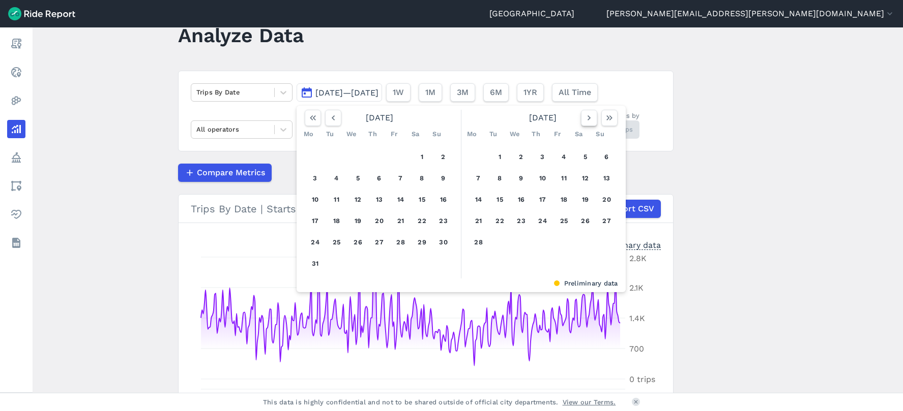
click at [589, 118] on icon "button" at bounding box center [589, 118] width 10 height 10
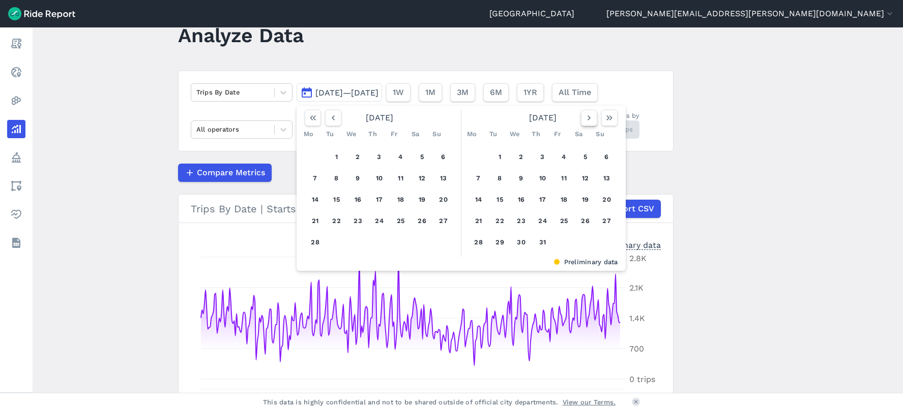
click at [589, 118] on icon "button" at bounding box center [589, 118] width 10 height 10
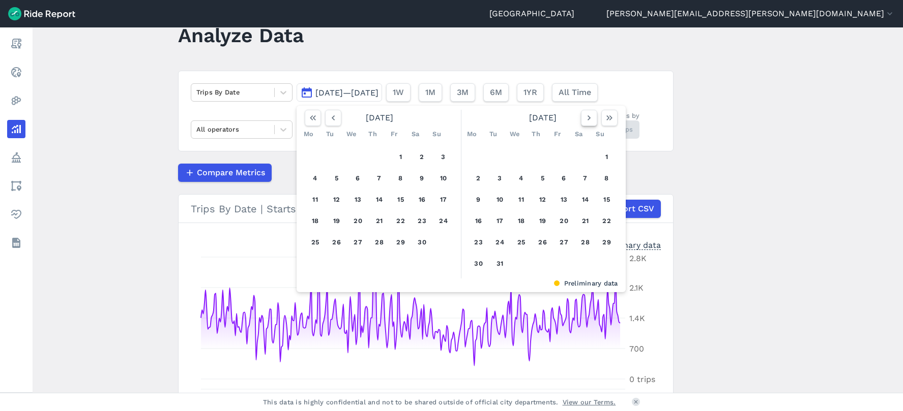
click at [589, 118] on icon "button" at bounding box center [589, 118] width 10 height 10
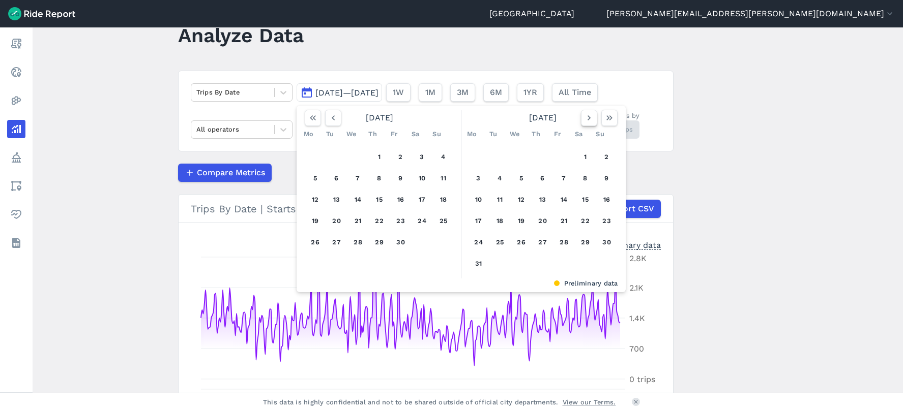
click at [589, 118] on icon "button" at bounding box center [589, 118] width 10 height 10
click at [335, 117] on icon "button" at bounding box center [333, 118] width 10 height 10
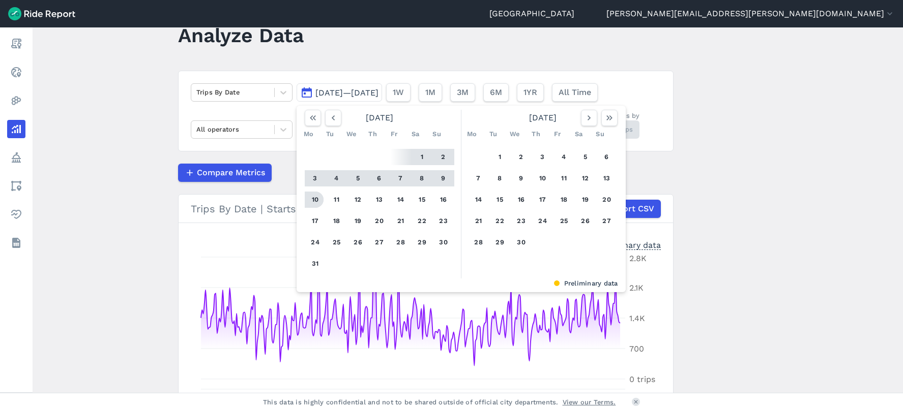
click at [315, 196] on button "10" at bounding box center [315, 200] width 16 height 16
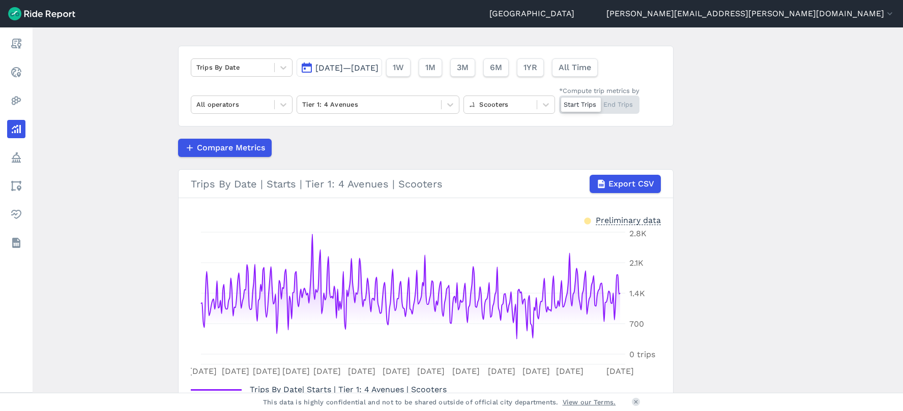
scroll to position [33, 0]
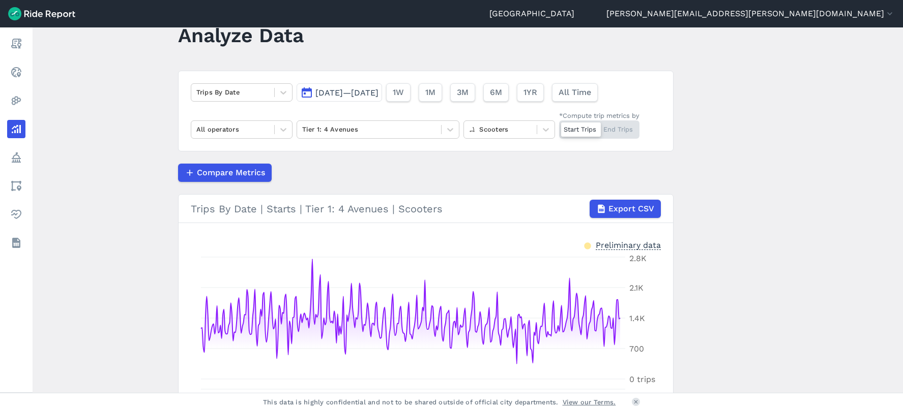
click at [351, 96] on span "[DATE]—[DATE]" at bounding box center [346, 93] width 63 height 10
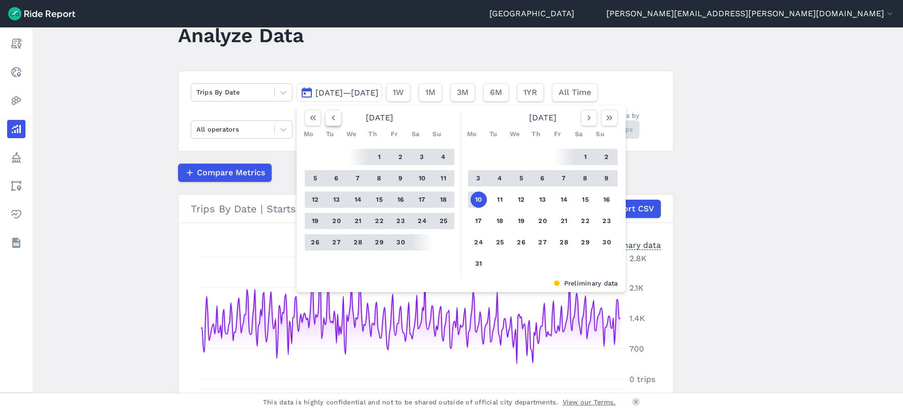
click at [330, 116] on icon "button" at bounding box center [333, 118] width 10 height 10
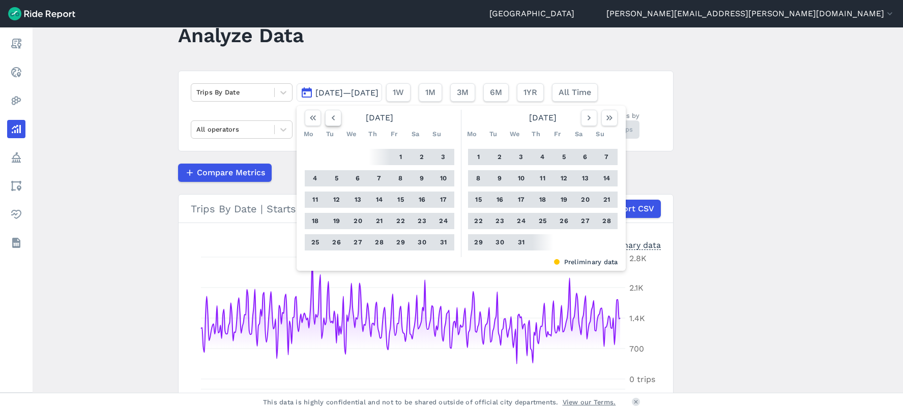
click at [330, 116] on icon "button" at bounding box center [333, 118] width 10 height 10
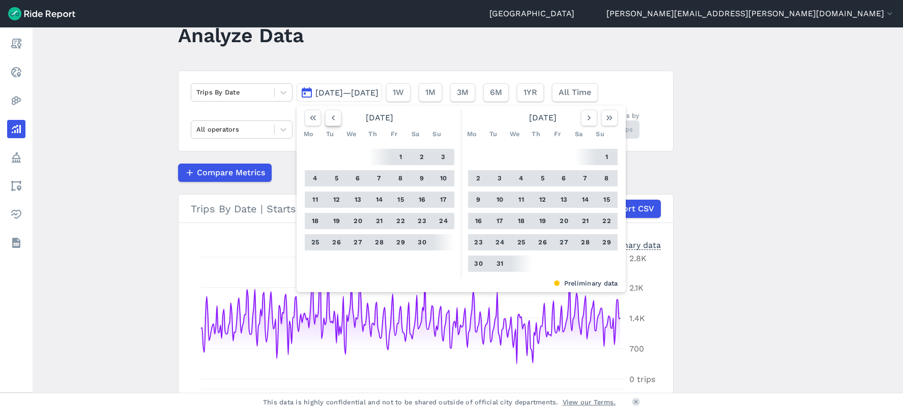
click at [330, 116] on icon "button" at bounding box center [333, 118] width 10 height 10
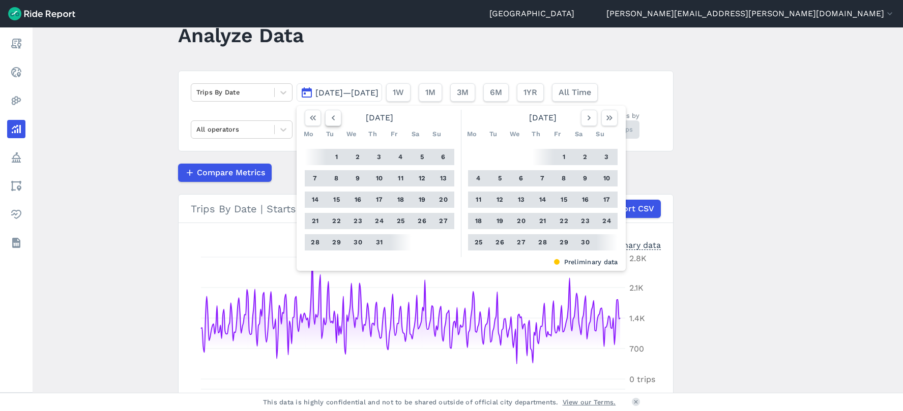
click at [330, 116] on icon "button" at bounding box center [333, 118] width 10 height 10
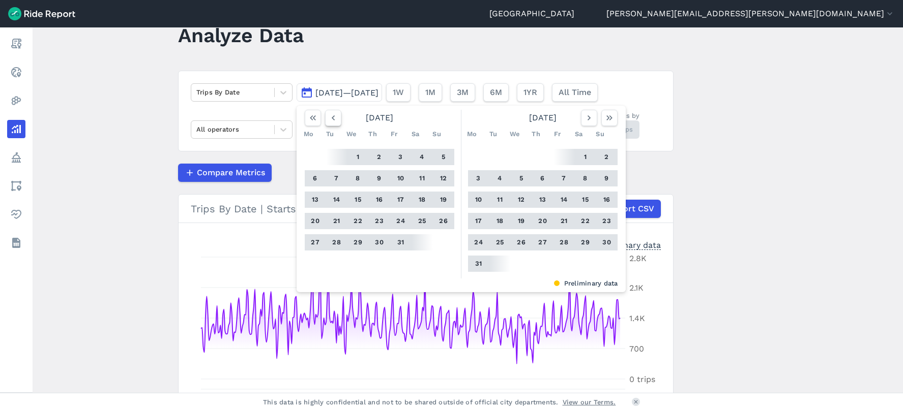
click at [330, 116] on icon "button" at bounding box center [333, 118] width 10 height 10
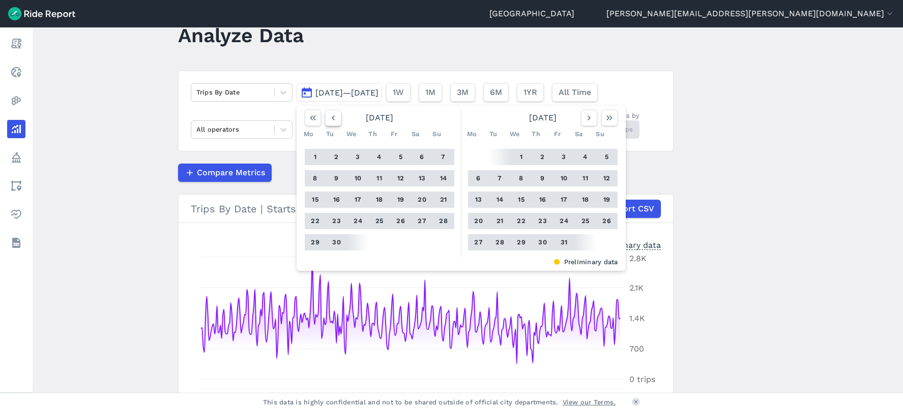
click at [330, 116] on icon "button" at bounding box center [333, 118] width 10 height 10
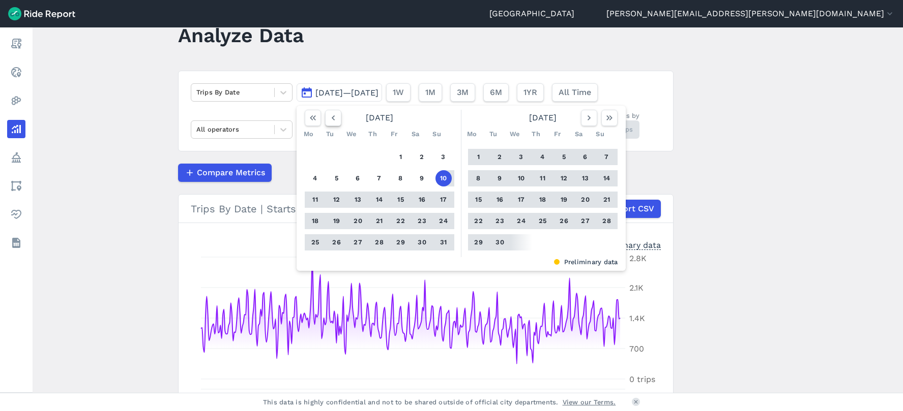
click at [330, 116] on icon "button" at bounding box center [333, 118] width 10 height 10
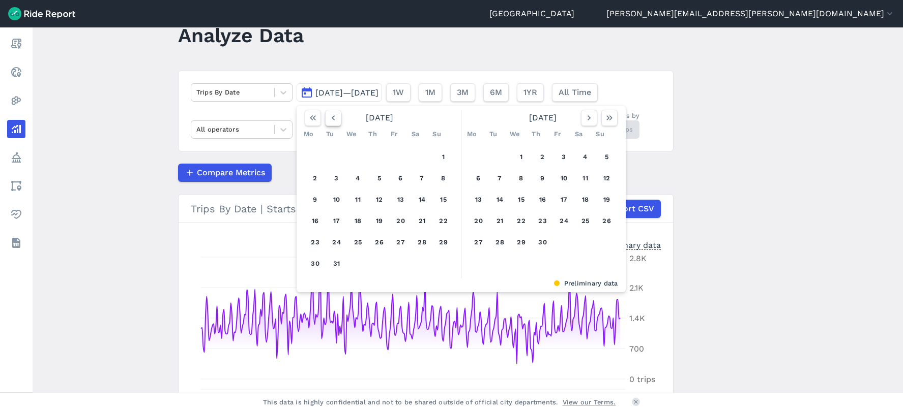
click at [330, 116] on icon "button" at bounding box center [333, 118] width 10 height 10
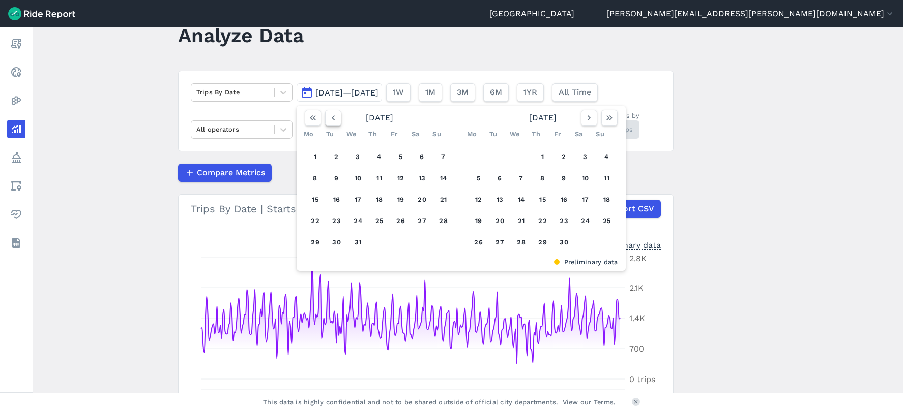
click at [330, 116] on icon "button" at bounding box center [333, 118] width 10 height 10
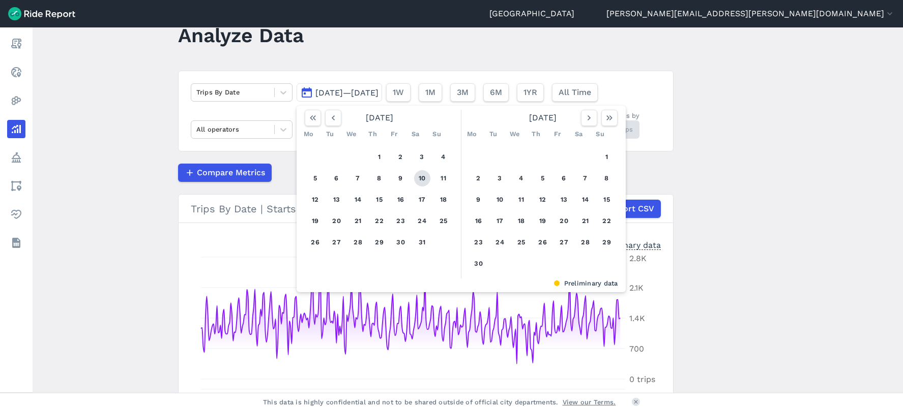
click at [414, 177] on button "10" at bounding box center [422, 178] width 16 height 16
click at [588, 117] on icon "button" at bounding box center [589, 118] width 10 height 10
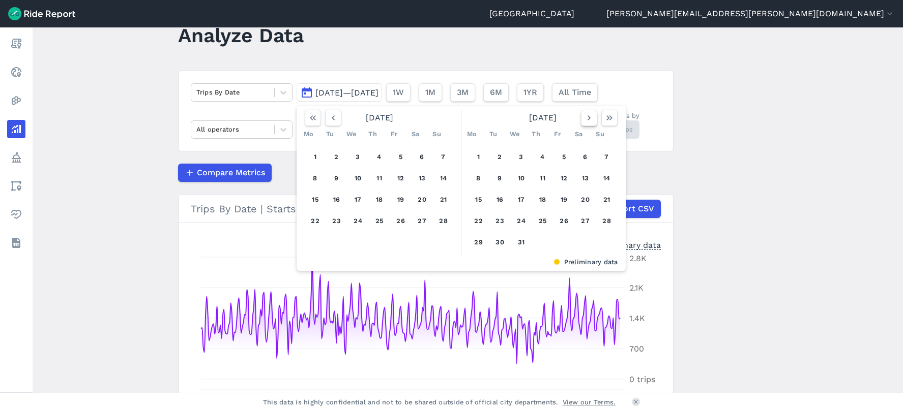
click at [588, 117] on icon "button" at bounding box center [589, 118] width 10 height 10
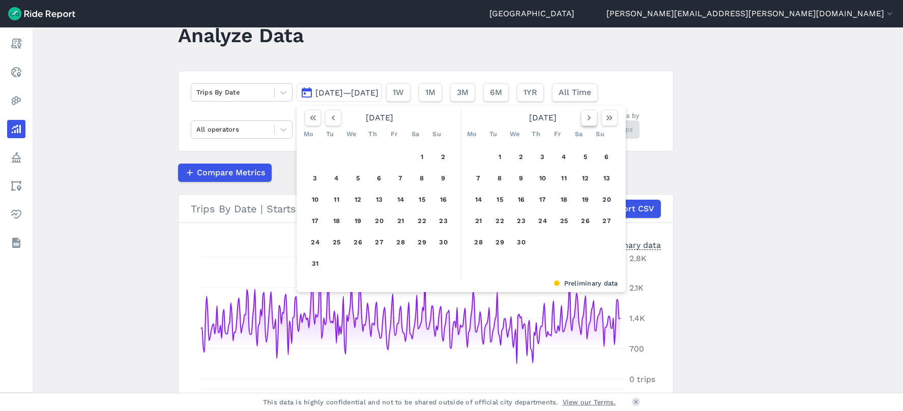
click at [588, 117] on icon "button" at bounding box center [589, 118] width 10 height 10
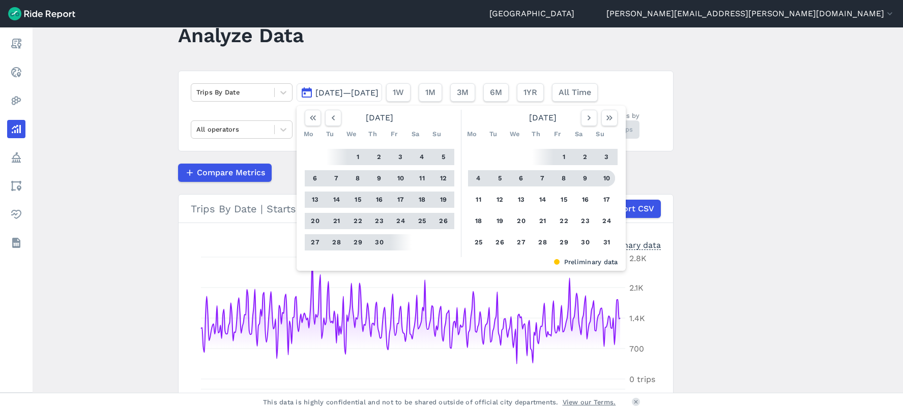
click at [610, 174] on button "10" at bounding box center [607, 178] width 16 height 16
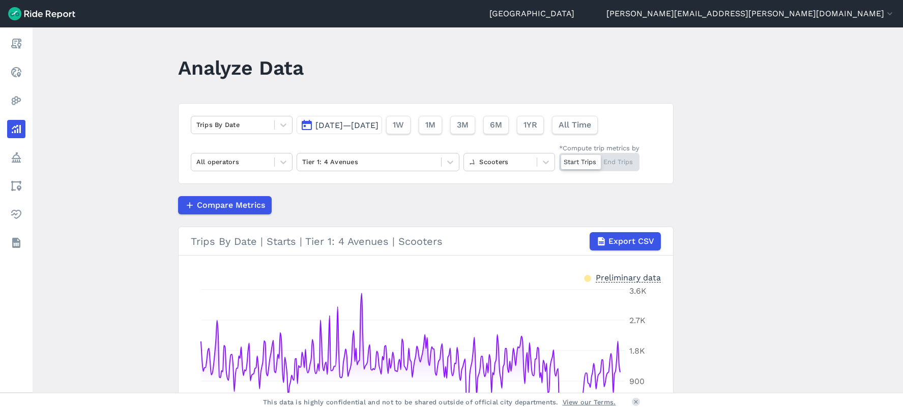
click at [341, 127] on span "[DATE]—[DATE]" at bounding box center [346, 126] width 63 height 10
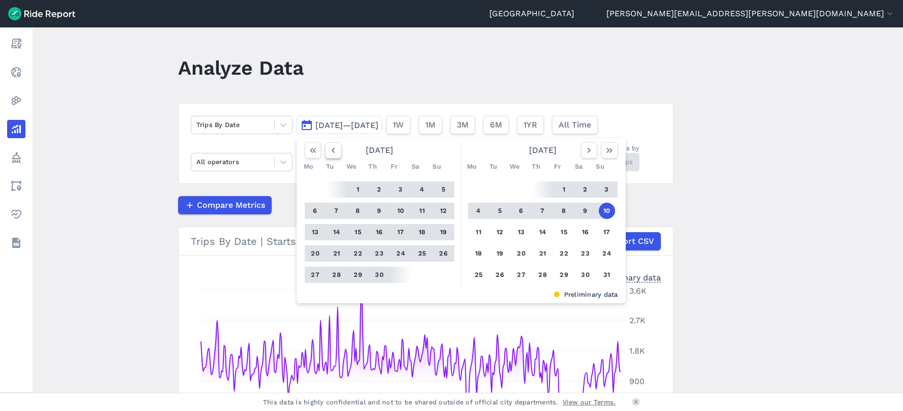
click at [325, 150] on button "button" at bounding box center [333, 150] width 16 height 16
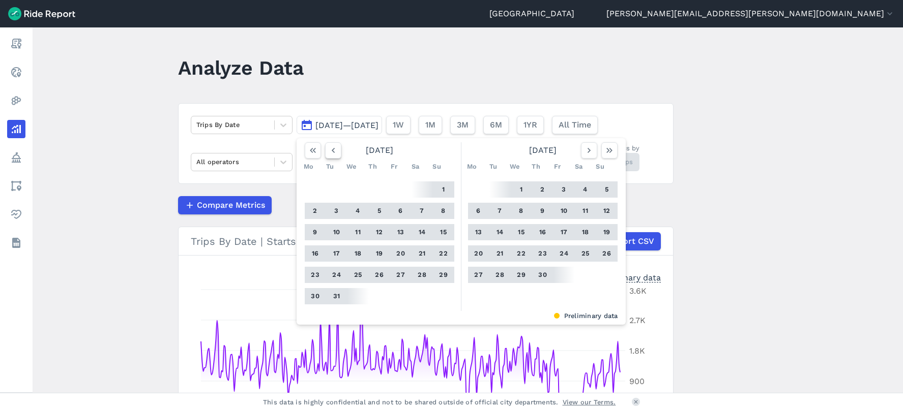
click at [328, 149] on icon "button" at bounding box center [333, 150] width 10 height 10
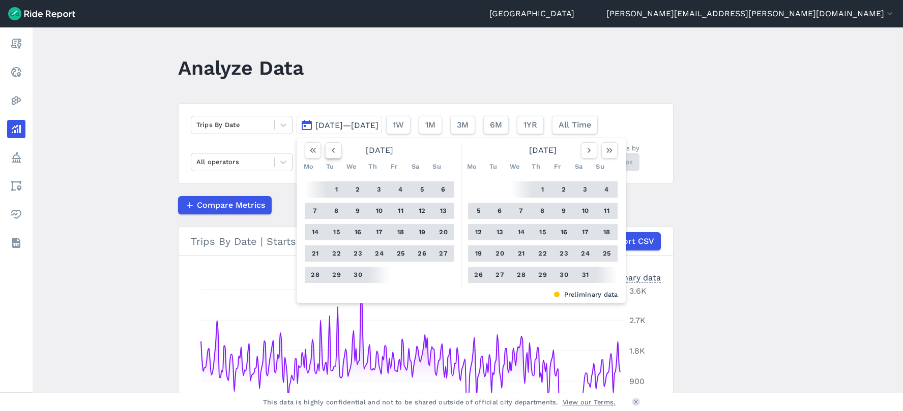
click at [328, 149] on icon "button" at bounding box center [333, 150] width 10 height 10
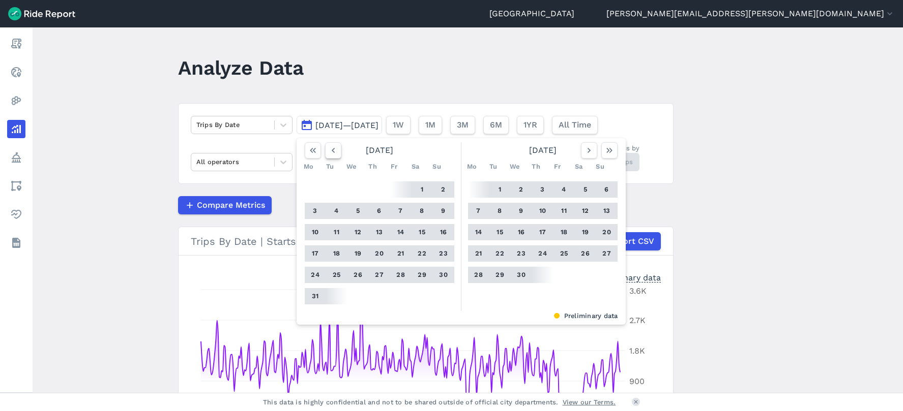
click at [328, 149] on icon "button" at bounding box center [333, 150] width 10 height 10
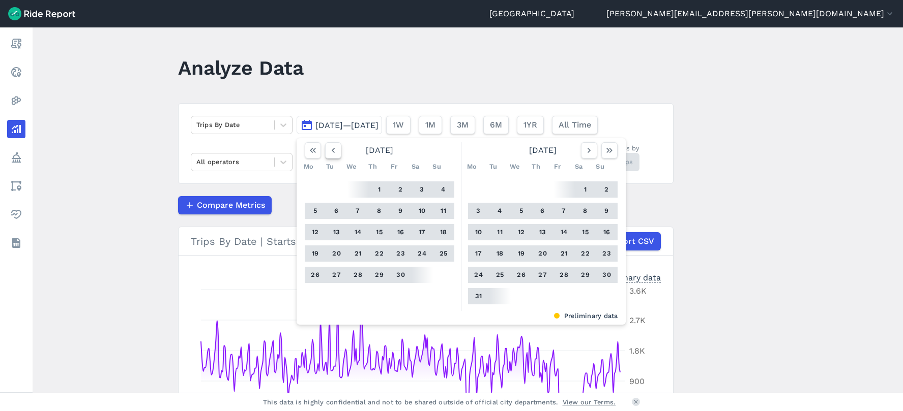
click at [328, 149] on icon "button" at bounding box center [333, 150] width 10 height 10
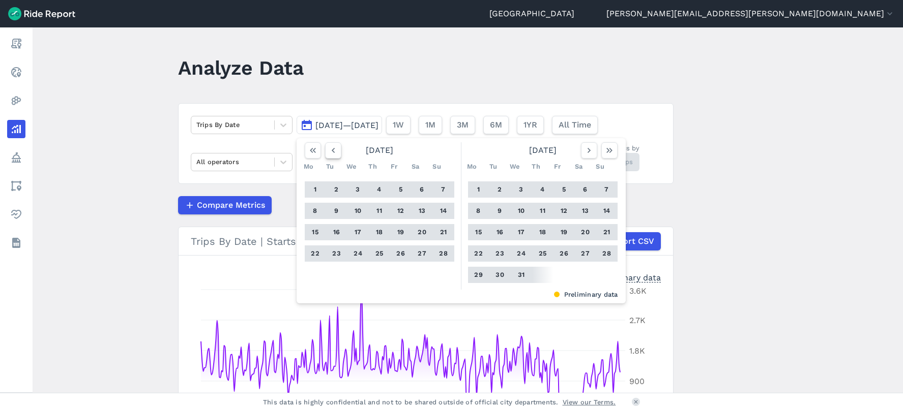
click at [328, 149] on icon "button" at bounding box center [333, 150] width 10 height 10
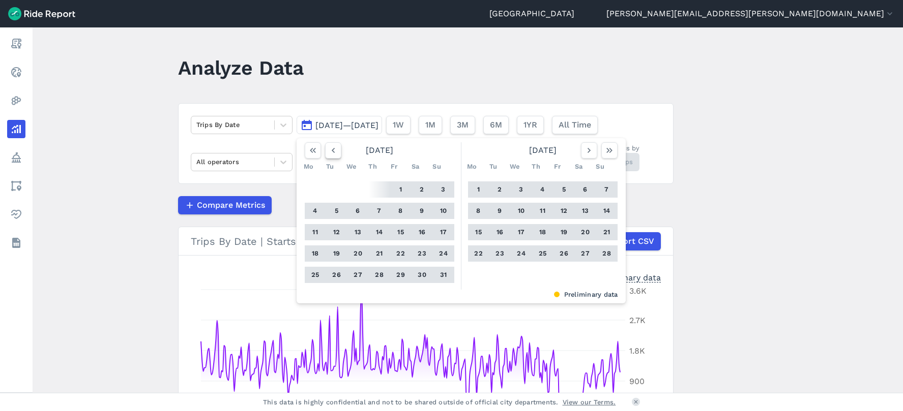
click at [328, 149] on icon "button" at bounding box center [333, 150] width 10 height 10
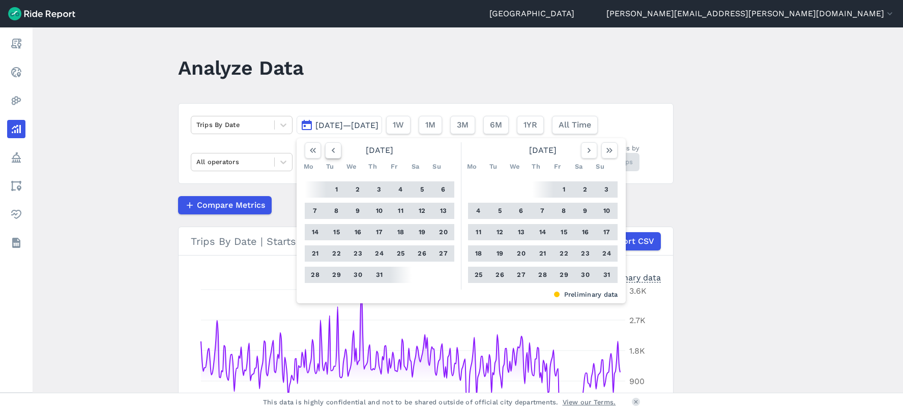
click at [328, 149] on icon "button" at bounding box center [333, 150] width 10 height 10
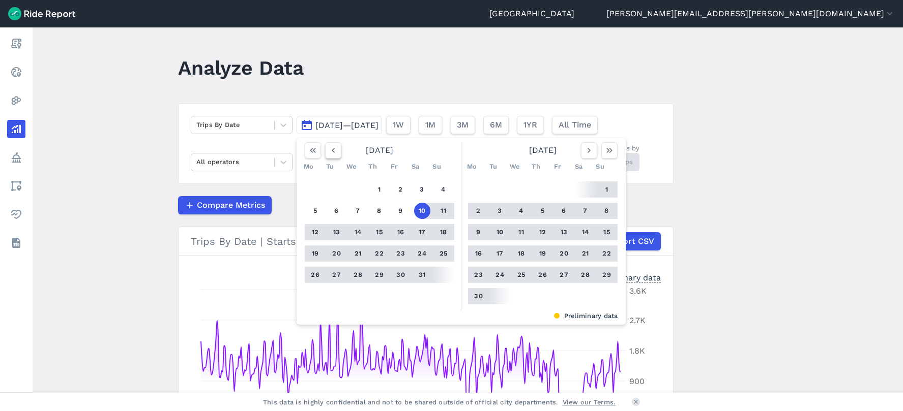
click at [328, 149] on icon "button" at bounding box center [333, 150] width 10 height 10
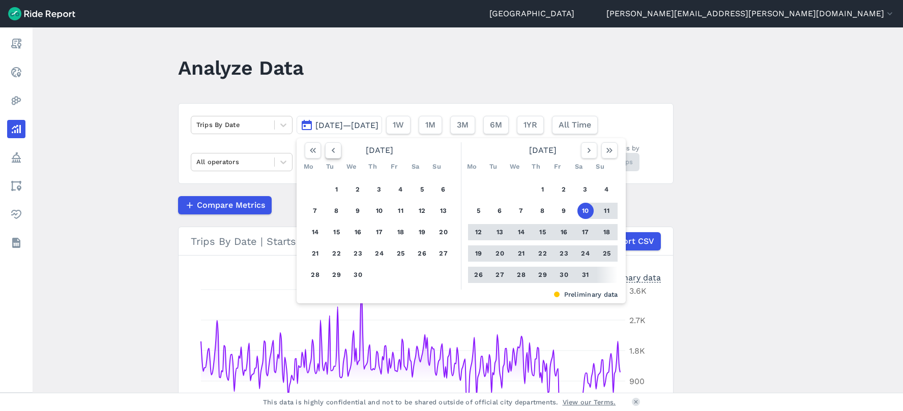
click at [328, 149] on icon "button" at bounding box center [333, 150] width 10 height 10
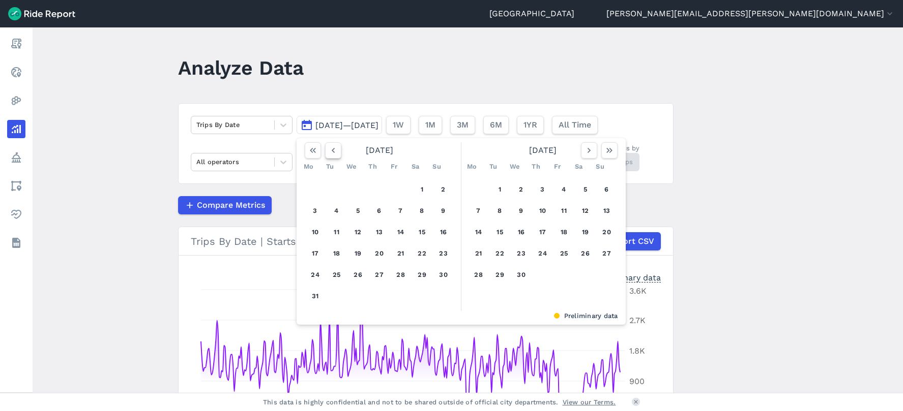
click at [328, 149] on icon "button" at bounding box center [333, 150] width 10 height 10
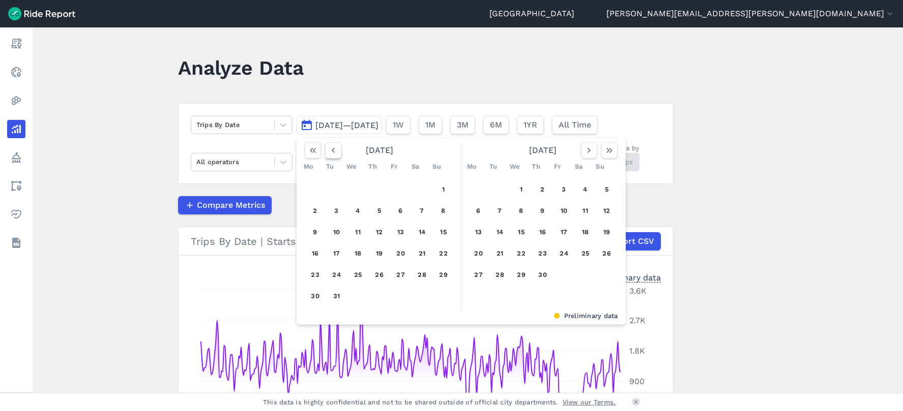
click at [328, 149] on icon "button" at bounding box center [333, 150] width 10 height 10
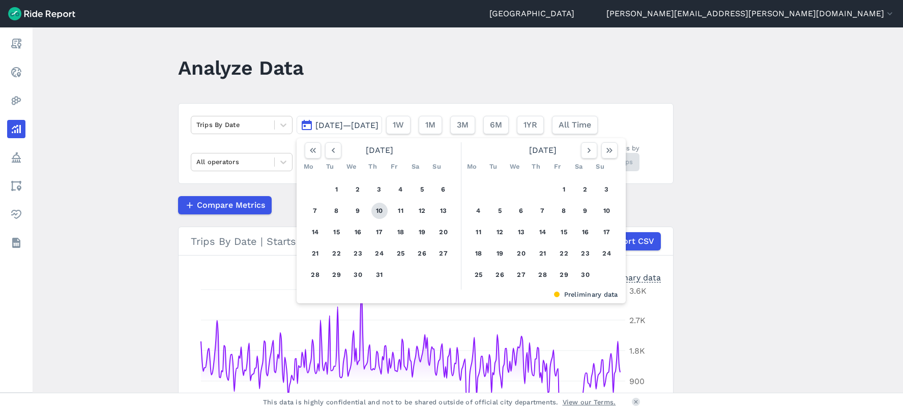
click at [377, 210] on button "10" at bounding box center [379, 211] width 16 height 16
click at [587, 149] on use "button" at bounding box center [588, 150] width 3 height 5
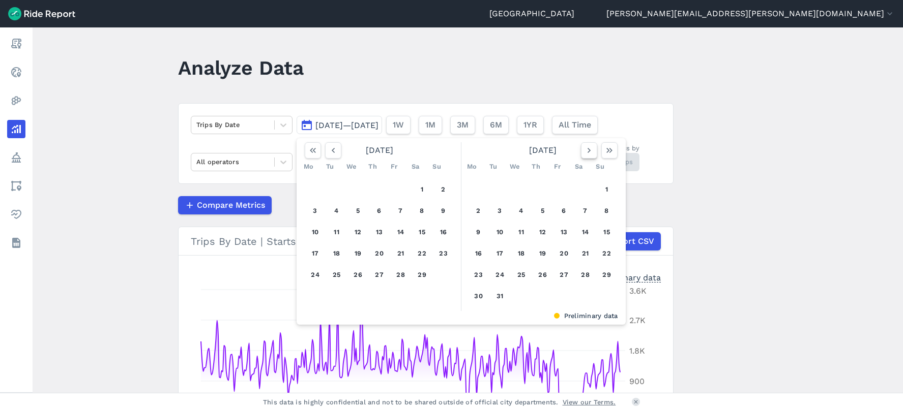
click at [587, 149] on use "button" at bounding box center [588, 150] width 3 height 5
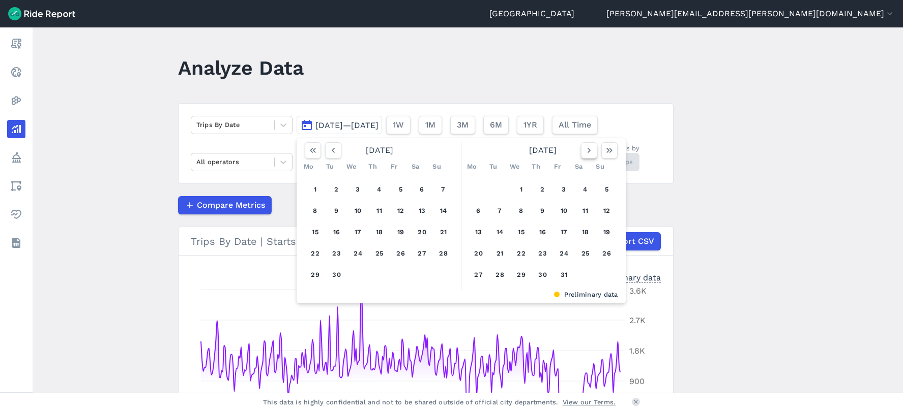
click at [587, 149] on use "button" at bounding box center [588, 150] width 3 height 5
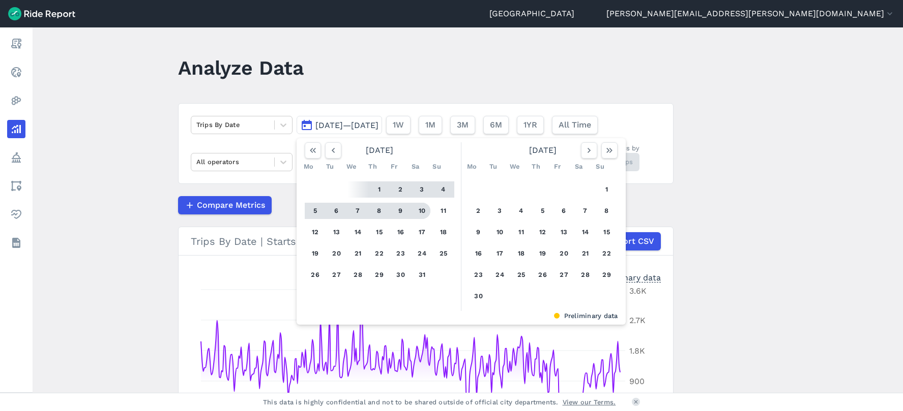
click at [424, 209] on button "10" at bounding box center [422, 211] width 16 height 16
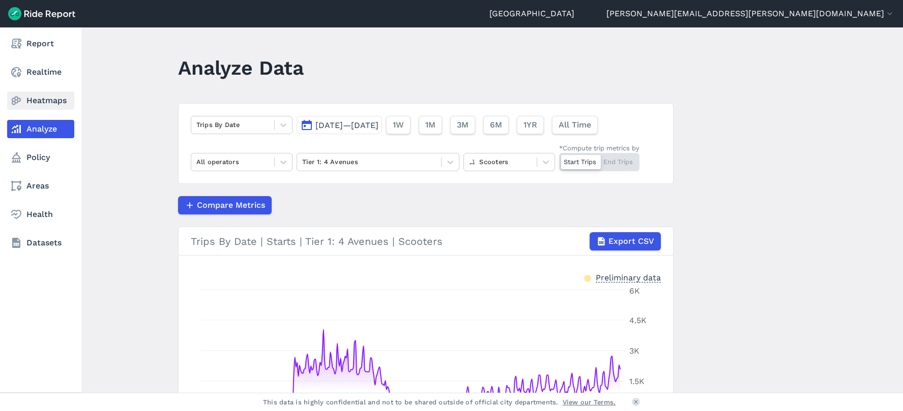
click at [37, 103] on link "Heatmaps" at bounding box center [40, 101] width 67 height 18
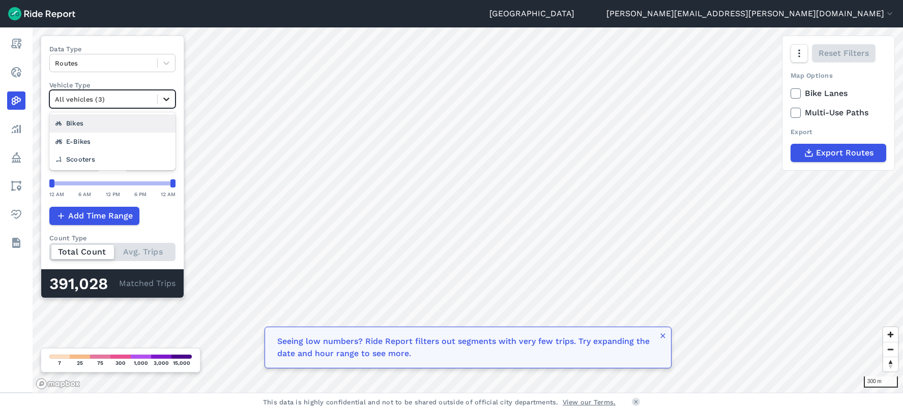
click at [172, 106] on div at bounding box center [166, 99] width 17 height 17
click at [116, 161] on div "Scooters" at bounding box center [112, 160] width 126 height 18
